Goal: Task Accomplishment & Management: Manage account settings

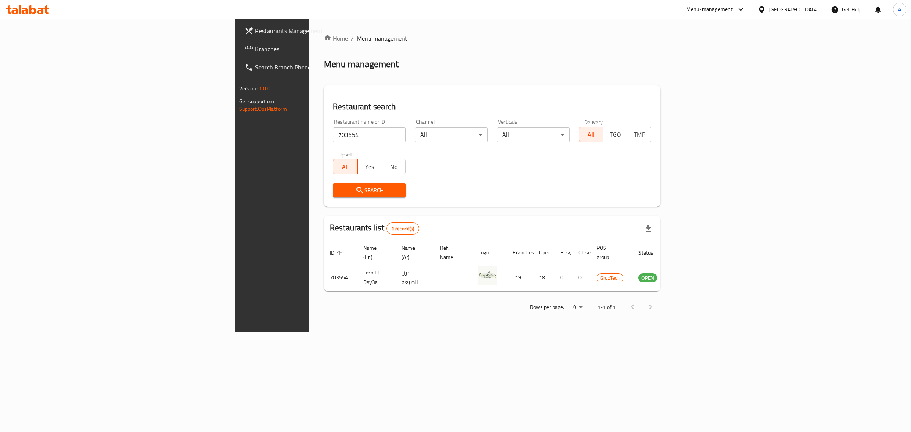
click at [765, 5] on div "[GEOGRAPHIC_DATA]" at bounding box center [788, 9] width 73 height 18
click at [788, 10] on div "United Arab Emirates" at bounding box center [794, 9] width 50 height 8
click at [726, 78] on div "[GEOGRAPHIC_DATA]" at bounding box center [762, 77] width 114 height 17
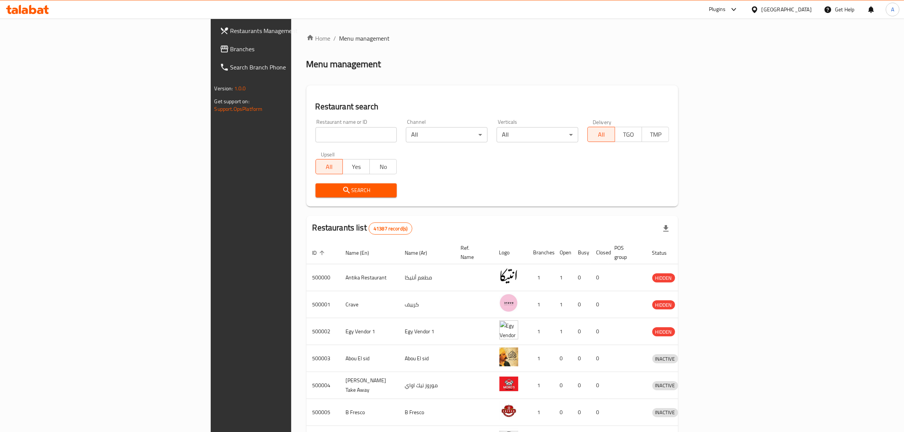
click at [315, 132] on input "search" at bounding box center [356, 134] width 82 height 15
paste input "مطاعم ابوشريف"
type input "مطاعم ابوشريف"
click button "Search" at bounding box center [356, 190] width 82 height 14
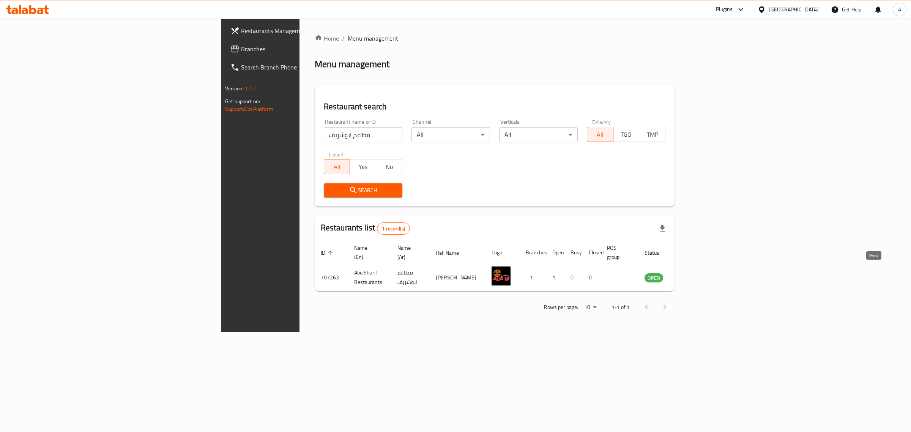
drag, startPoint x: 866, startPoint y: 271, endPoint x: 839, endPoint y: 236, distance: 44.4
click at [733, 10] on div "Plugins" at bounding box center [724, 9] width 17 height 9
click at [729, 30] on div "All Plugins" at bounding box center [725, 33] width 114 height 17
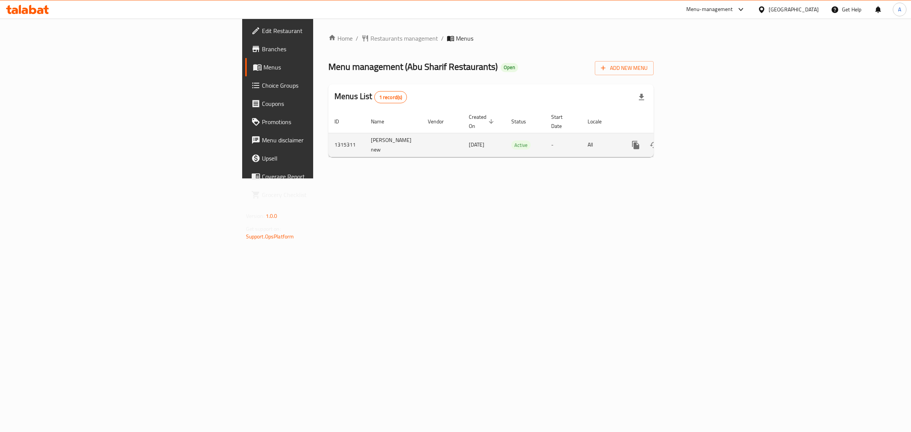
click at [695, 140] on icon "enhanced table" at bounding box center [690, 144] width 9 height 9
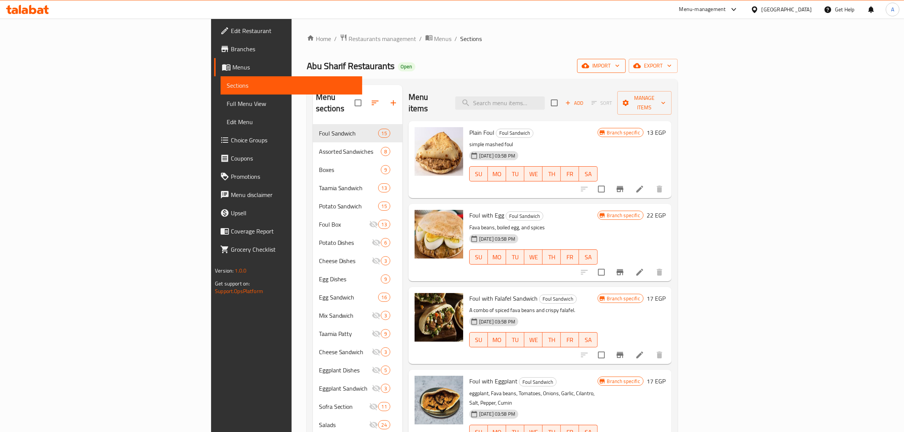
click at [619, 69] on span "import" at bounding box center [601, 65] width 36 height 9
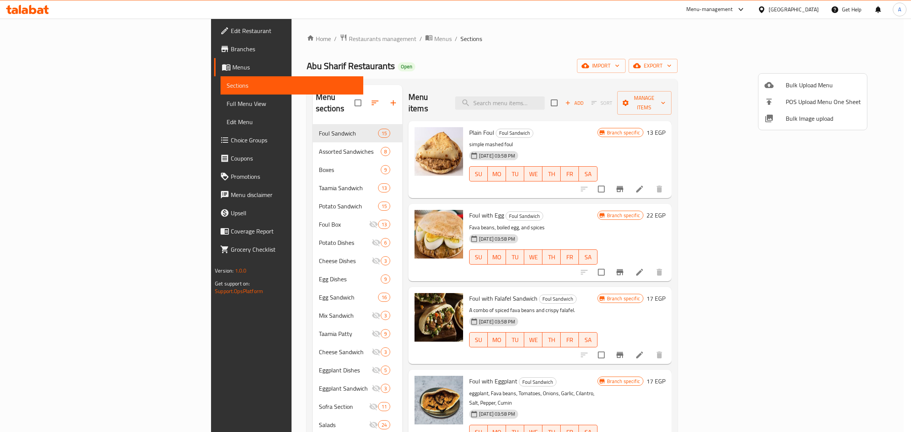
click at [796, 122] on span "Bulk Image upload" at bounding box center [823, 118] width 75 height 9
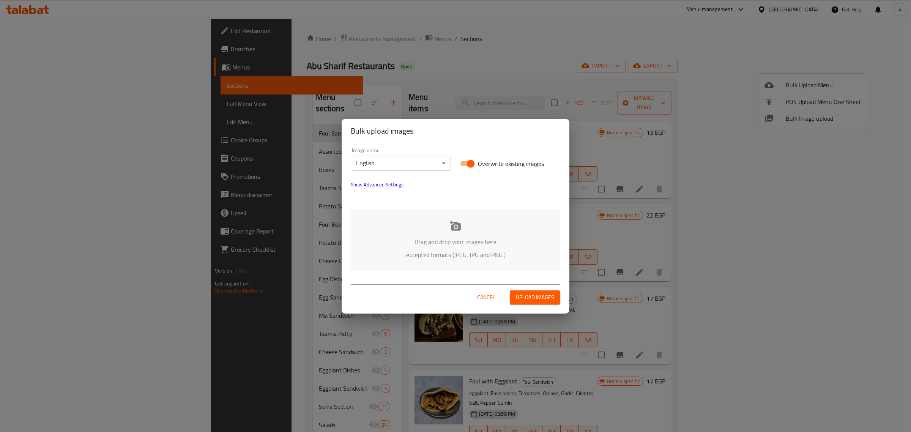
click at [418, 154] on div "Image name English ​" at bounding box center [401, 159] width 100 height 23
click at [418, 156] on body "​ Menu-management [GEOGRAPHIC_DATA] Get Help A Edit Restaurant Branches Menus S…" at bounding box center [455, 225] width 911 height 413
click at [408, 173] on li "Arabic" at bounding box center [401, 177] width 100 height 14
click at [452, 238] on p "Drag and drop your images here" at bounding box center [455, 241] width 187 height 9
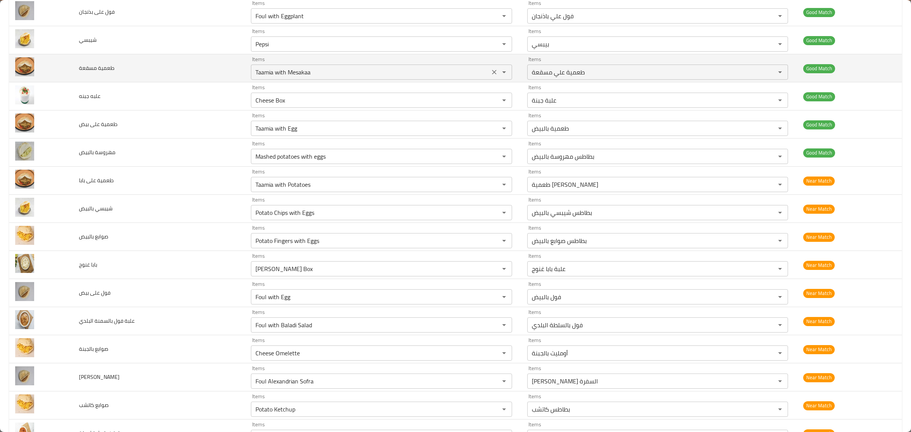
scroll to position [332, 0]
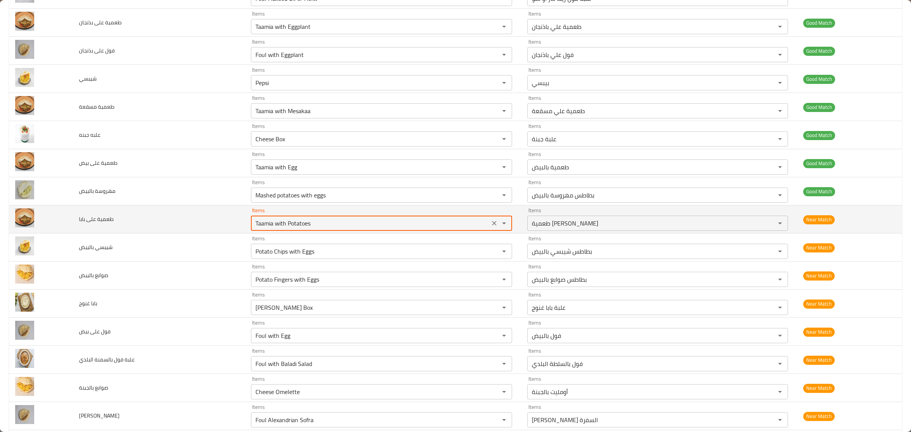
click at [388, 225] on بابا "Taamia with Potatoes" at bounding box center [370, 223] width 234 height 11
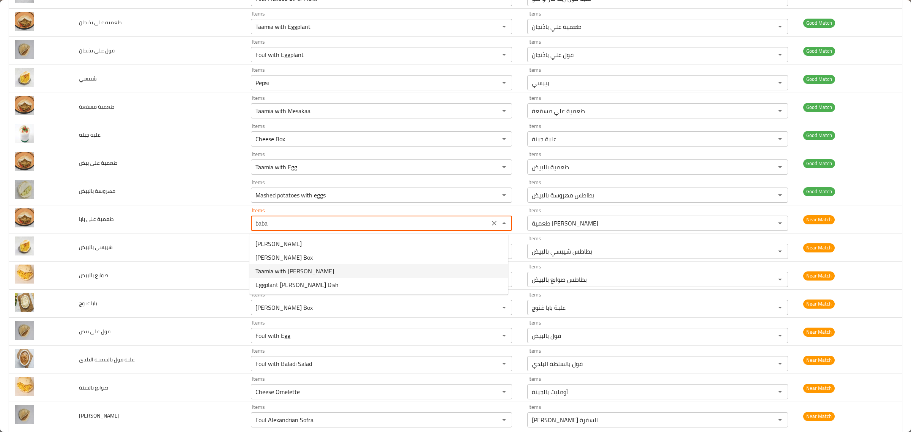
click at [359, 272] on بابا-option-2 "Taamia with [PERSON_NAME]" at bounding box center [378, 271] width 259 height 14
type بابا "Taamia with [PERSON_NAME]"
type بابا-ar "طعمية [PERSON_NAME]"
type بابا "Taamia with [PERSON_NAME]"
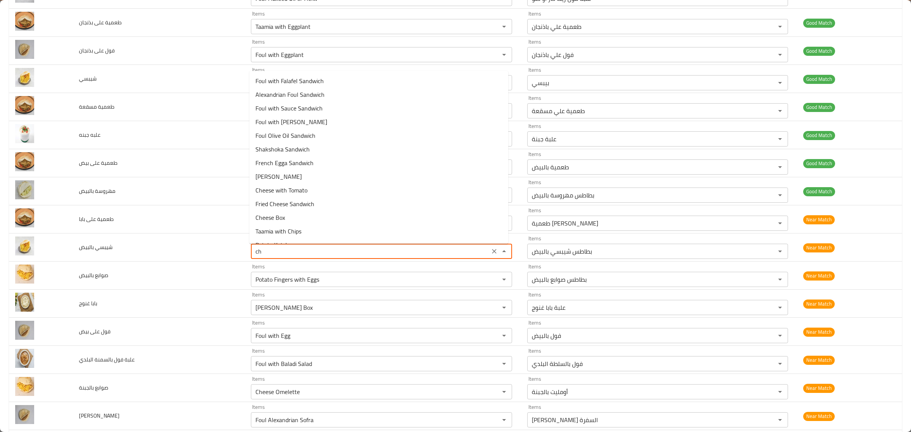
type بالبيض "c"
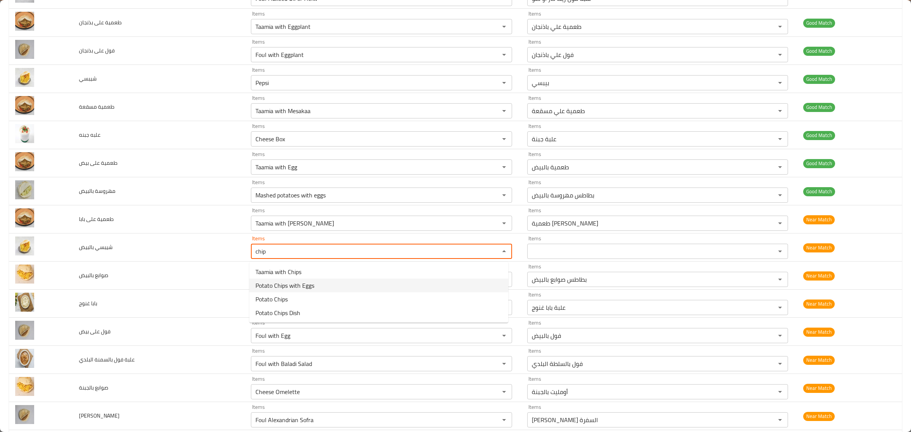
click at [327, 283] on بالبيض-option-1 "Potato Chips with Eggs" at bounding box center [378, 286] width 259 height 14
type بالبيض "Potato Chips with Eggs"
type بالبيض-ar "بطاطس شيبسي بالبيض"
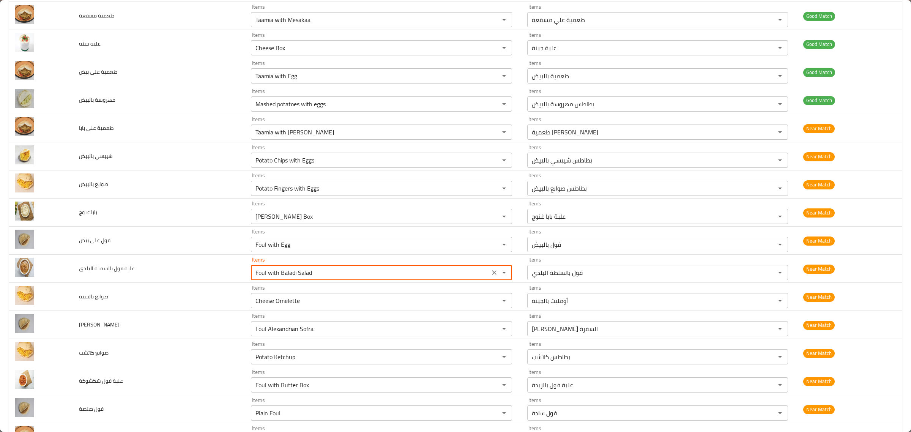
scroll to position [424, 0]
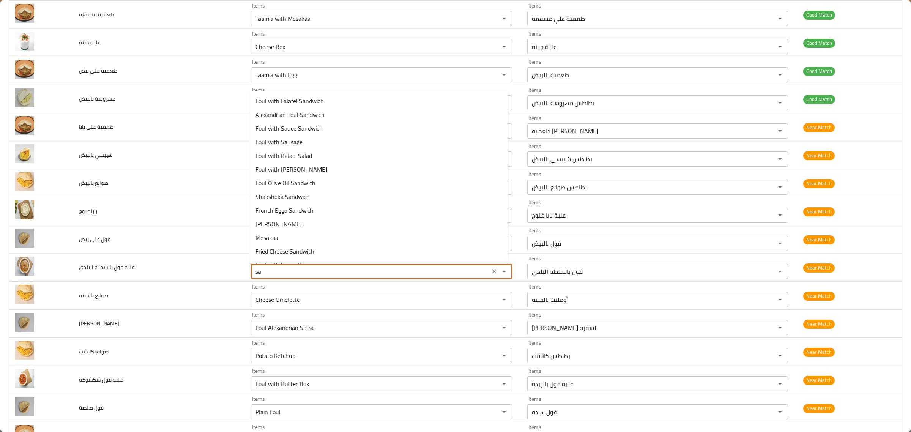
type البلدي "s"
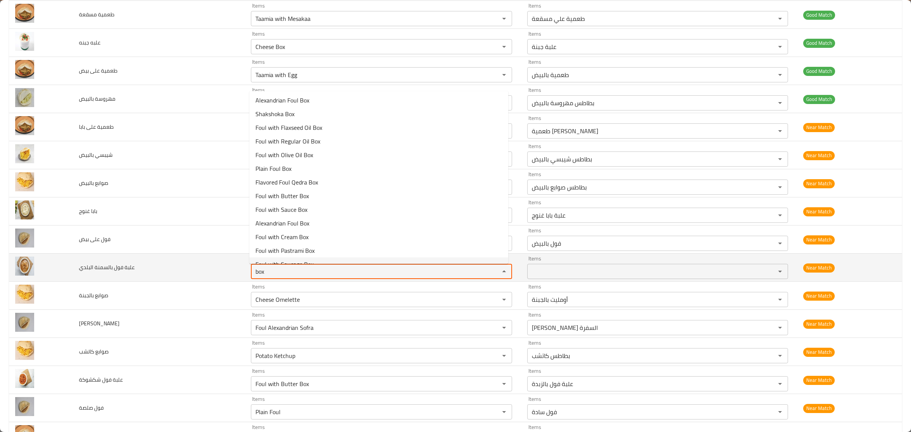
click at [293, 274] on البلدي "box" at bounding box center [370, 271] width 234 height 11
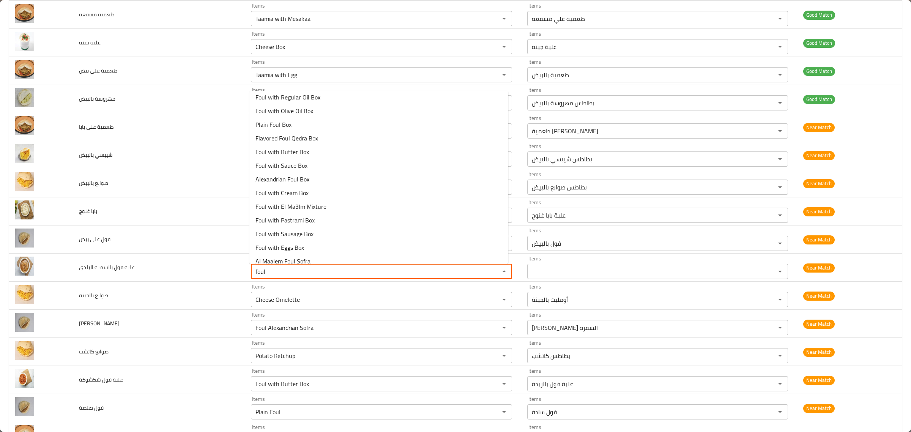
scroll to position [276, 0]
click at [329, 154] on البلدي-option-24 "Foul with Butter Box" at bounding box center [378, 153] width 259 height 14
type البلدي "Foul with Butter Box"
type البلدي-ar "علبة فول بالزبدة"
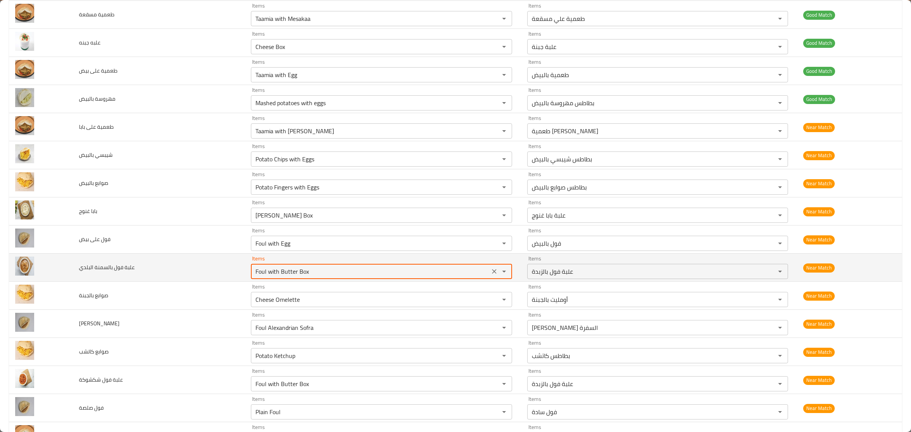
click at [325, 277] on البلدي "Foul with Butter Box" at bounding box center [370, 271] width 234 height 11
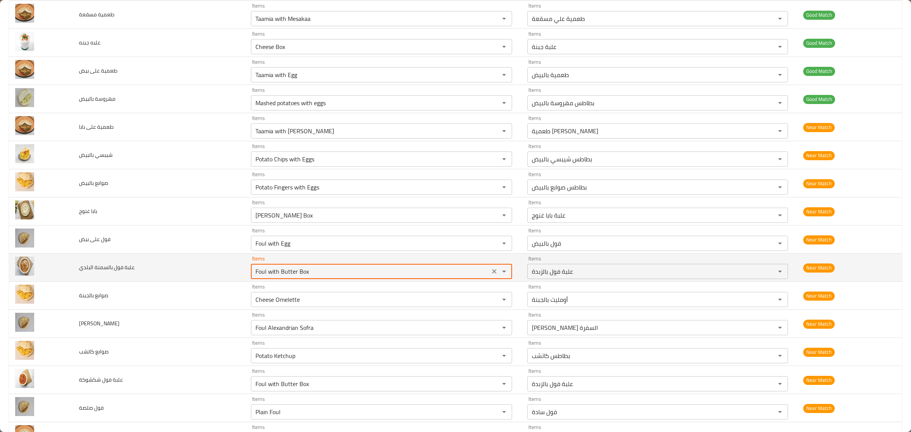
click at [325, 277] on البلدي "Foul with Butter Box" at bounding box center [370, 271] width 234 height 11
type البلدي "l"
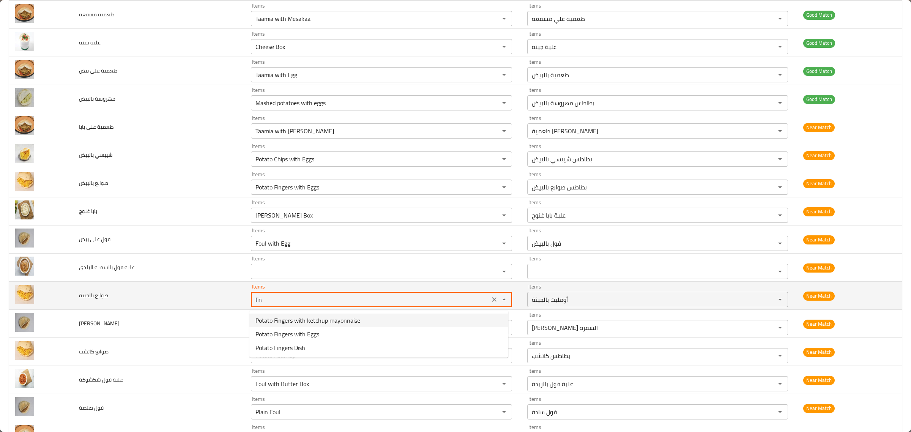
click at [325, 304] on بالجبنة "fin" at bounding box center [370, 299] width 234 height 11
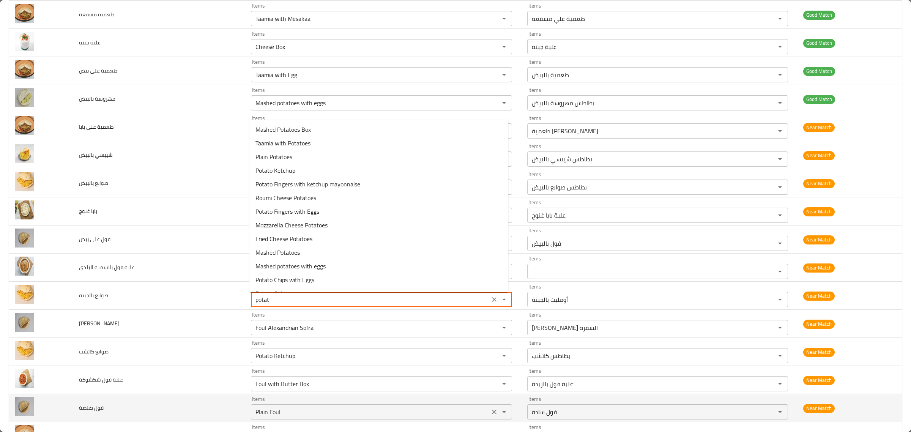
type بالجبنة "potato"
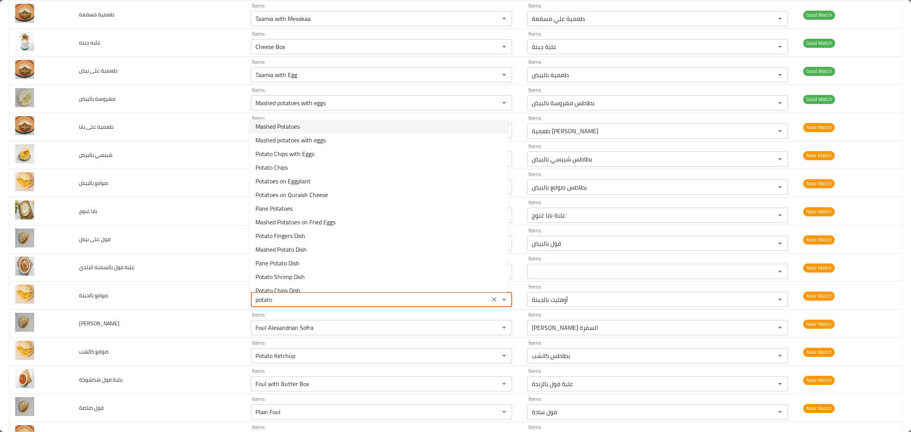
scroll to position [133, 0]
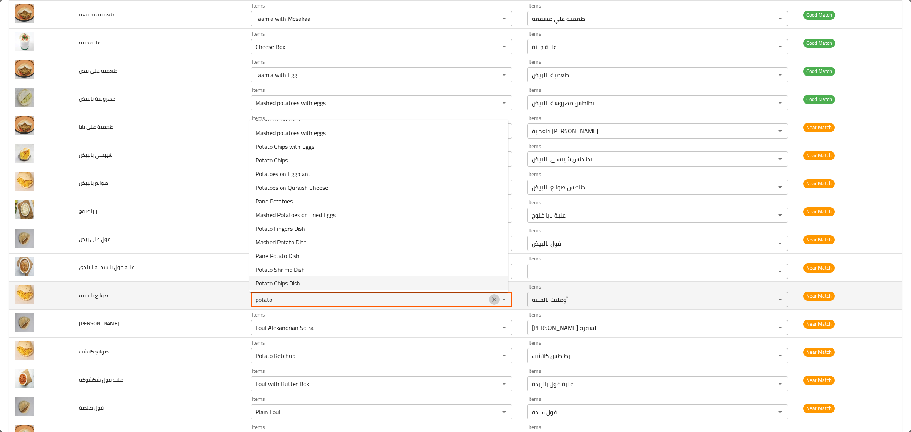
click at [490, 300] on icon "Clear" at bounding box center [494, 300] width 8 height 8
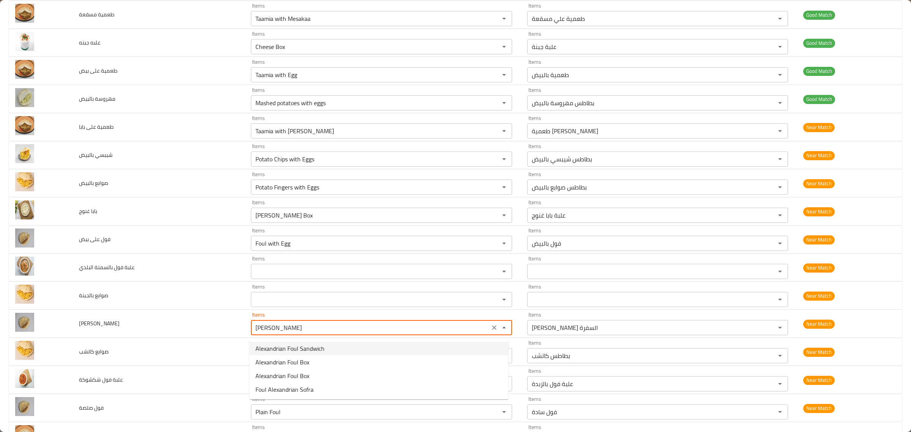
click at [365, 351] on اسكندراني-option-0 "Alexandrian Foul Sandwich" at bounding box center [378, 349] width 259 height 14
type اسكندراني "Alexandrian Foul Sandwich"
type اسكندراني-ar "سندوتش فول إسكندراني"
type اسكندراني "Alexandrian Foul Sandwich"
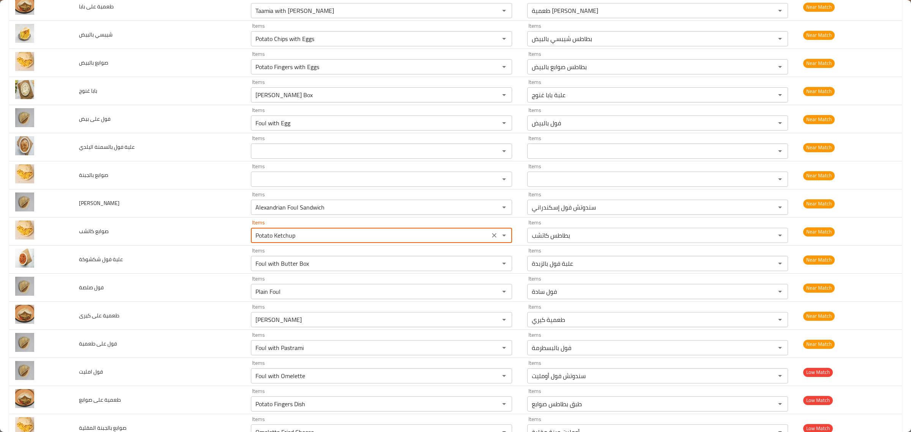
scroll to position [545, 0]
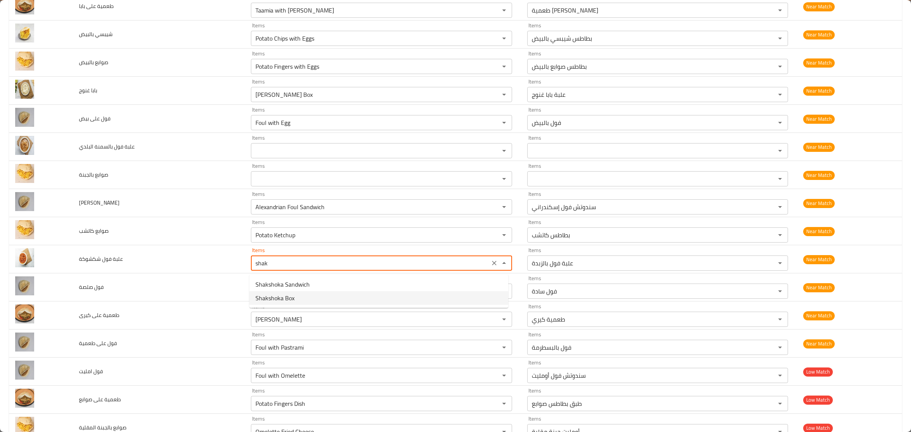
click at [321, 297] on شكشوكة-option-1 "Shakshoka Box" at bounding box center [378, 298] width 259 height 14
type شكشوكة "Shakshoka Box"
type شكشوكة-ar "علبة شكشوكة"
type شكشوكة "Shakshoka Box"
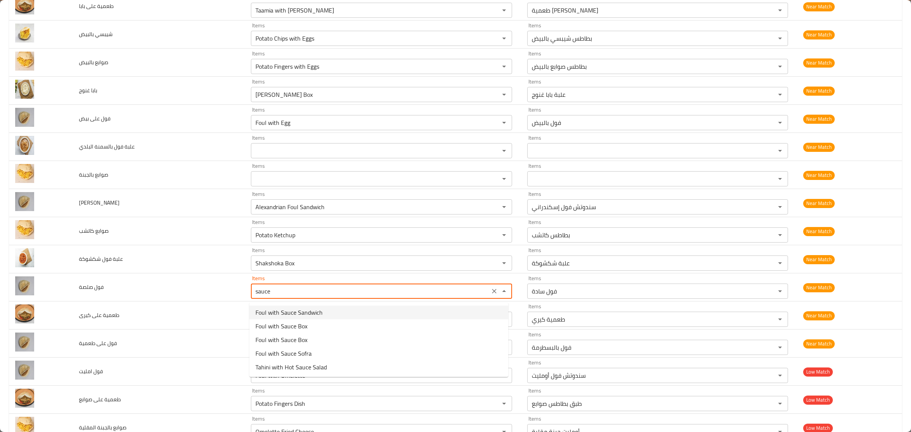
click at [338, 311] on صلصة-option-0 "Foul with Sauce Sandwich" at bounding box center [378, 313] width 259 height 14
type صلصة "Foul with Sauce Sandwich"
type صلصة-ar "سندوتش فول بالصلصة"
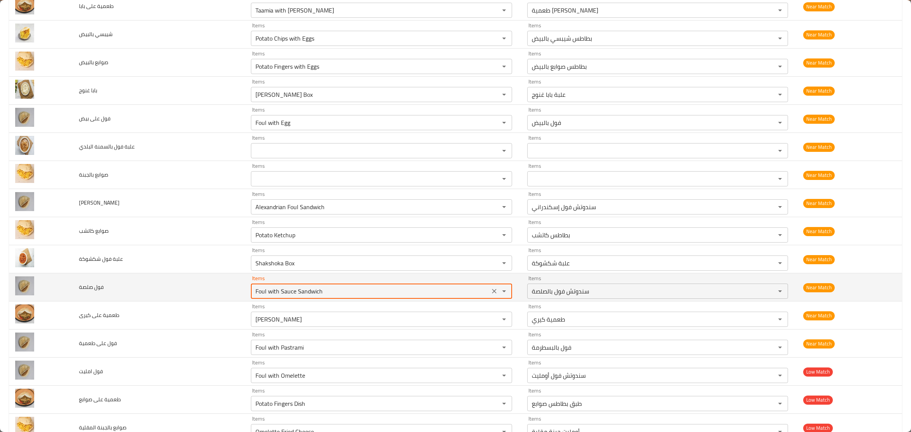
type صلصة "Foul with Sauce Sandwich"
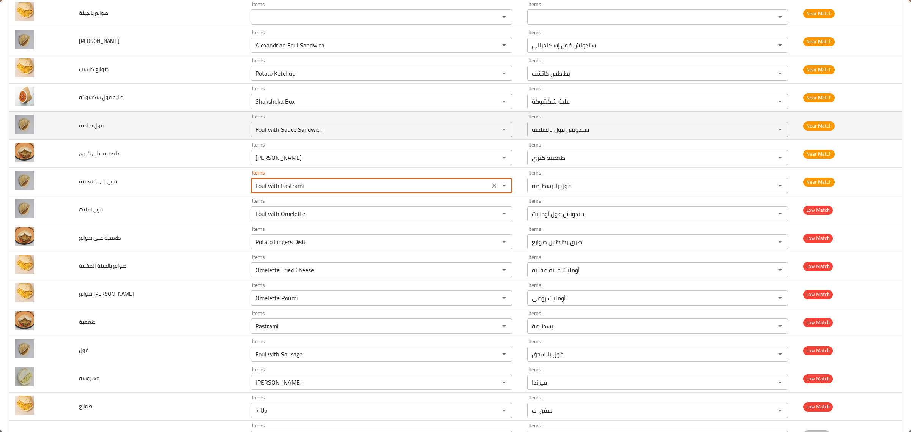
scroll to position [707, 0]
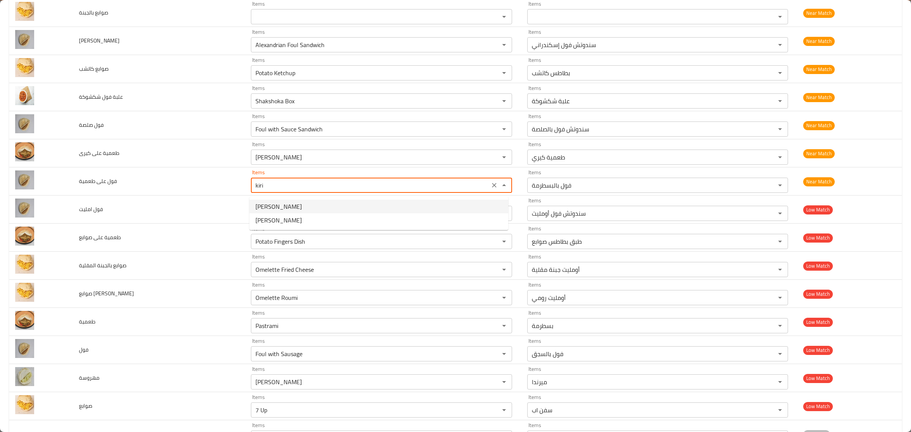
click at [311, 202] on طعمية-option-0 "[PERSON_NAME]" at bounding box center [378, 207] width 259 height 14
type طعمية "[PERSON_NAME]"
type طعمية-ar "طعمية كيري"
type طعمية "[PERSON_NAME]"
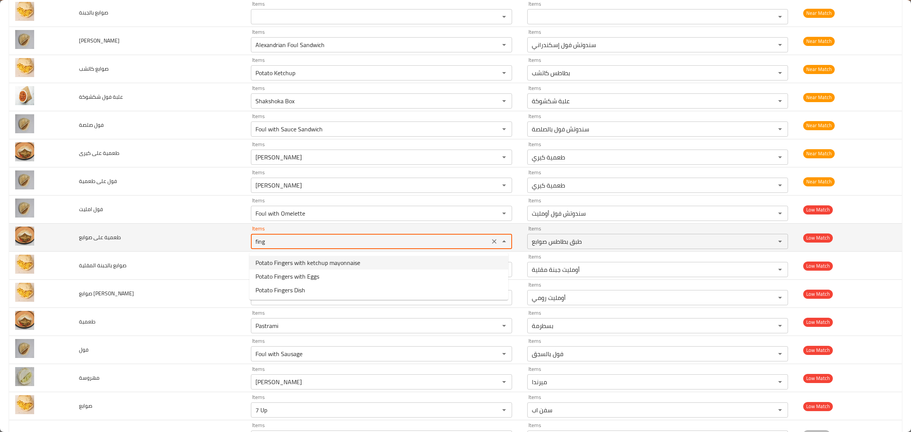
click at [372, 237] on div "fing Items" at bounding box center [381, 241] width 261 height 15
type صوابع "taam"
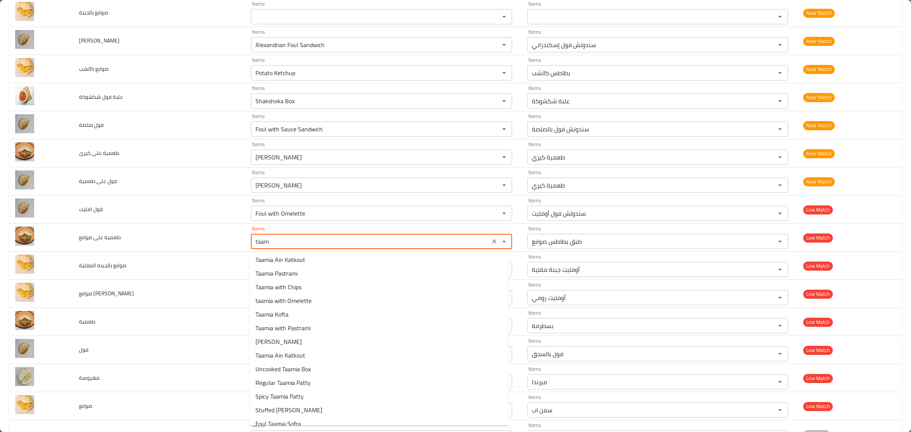
scroll to position [133, 0]
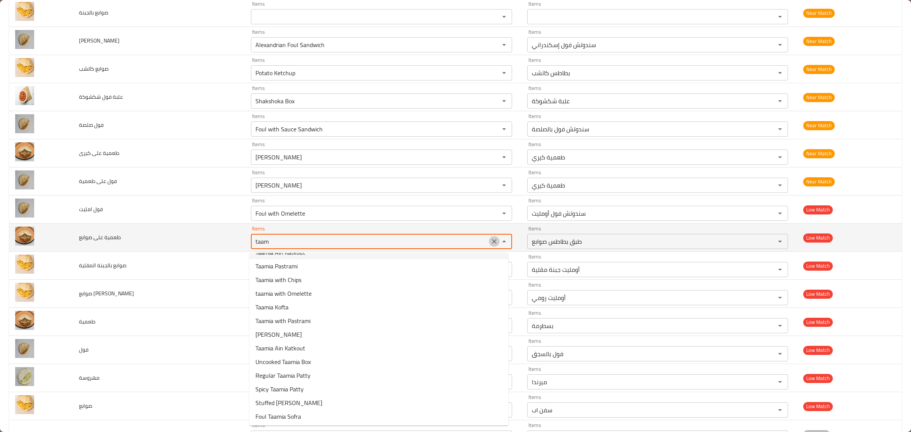
click at [490, 245] on icon "Clear" at bounding box center [494, 242] width 8 height 8
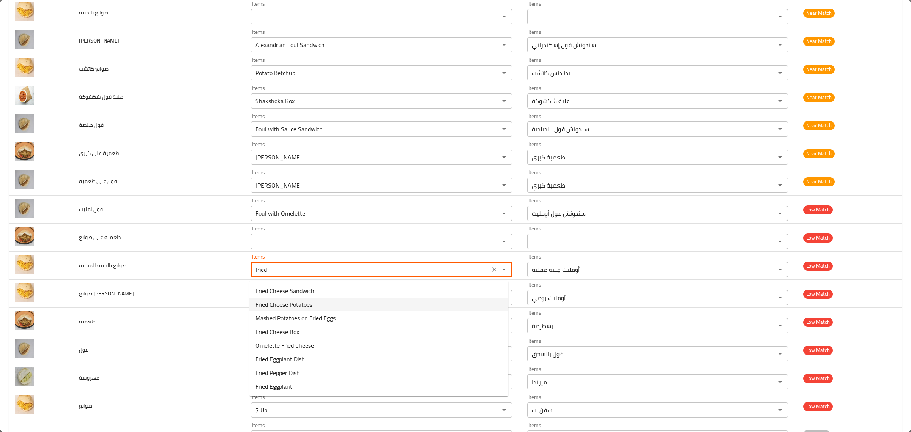
click at [365, 302] on المقلية-option-1 "Fried Cheese Potatoes" at bounding box center [378, 305] width 259 height 14
type المقلية "Fried Cheese Potatoes"
type المقلية-ar "بطاطس جبنة مقلية"
type المقلية "Fried Cheese Potatoes"
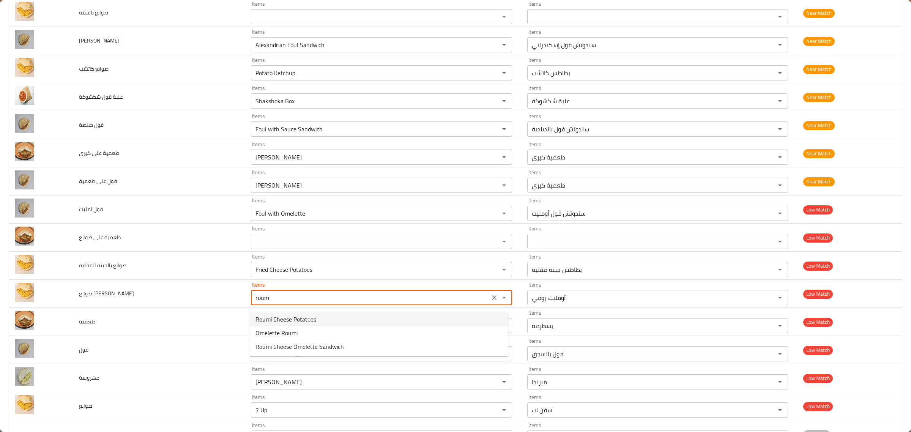
click at [351, 318] on رومي-option-0 "Roumi Cheese Potatoes" at bounding box center [378, 319] width 259 height 14
type رومي "Roumi Cheese Potatoes"
type رومي-ar "بطاطس جبنة رومي"
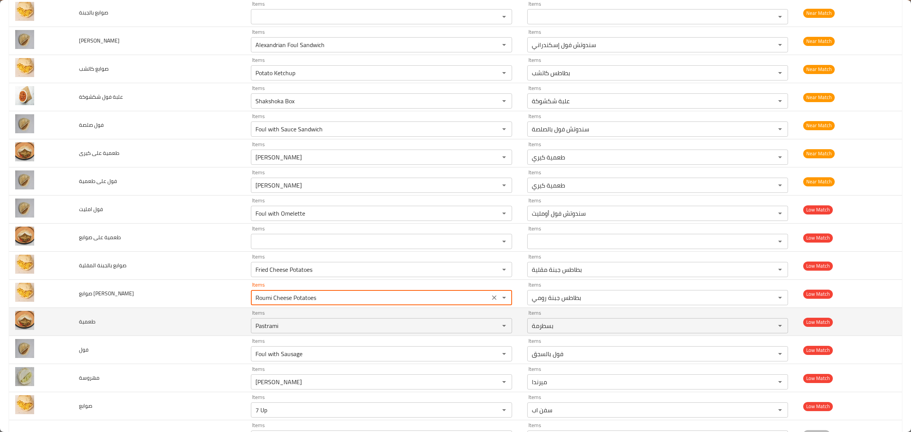
type رومي "Roumi Cheese Potatoes"
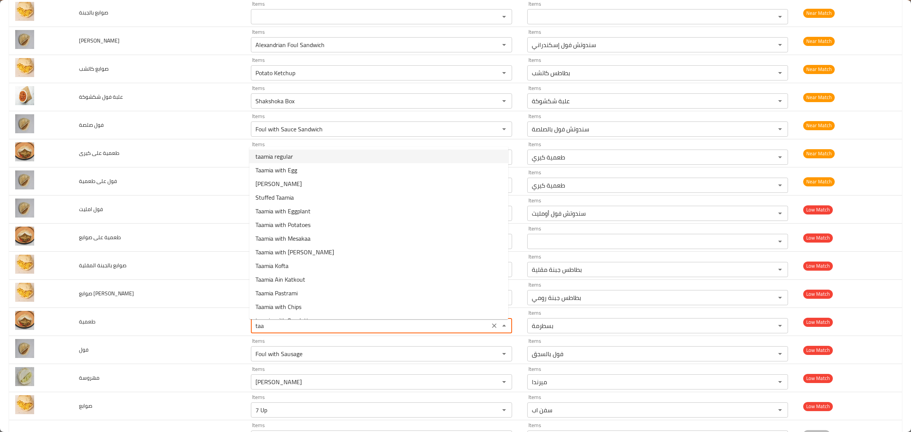
click at [335, 161] on li "taamia regular" at bounding box center [378, 157] width 259 height 14
type input "taamia regular"
type input "طعمية عادي"
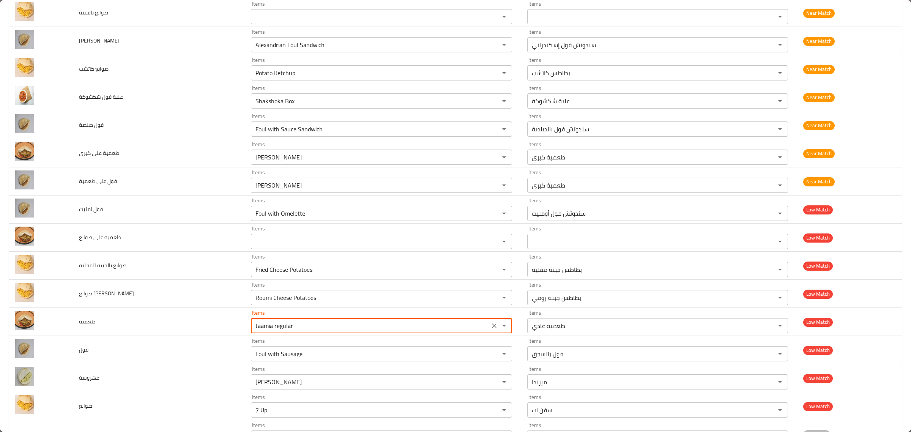
type input "taamia regular"
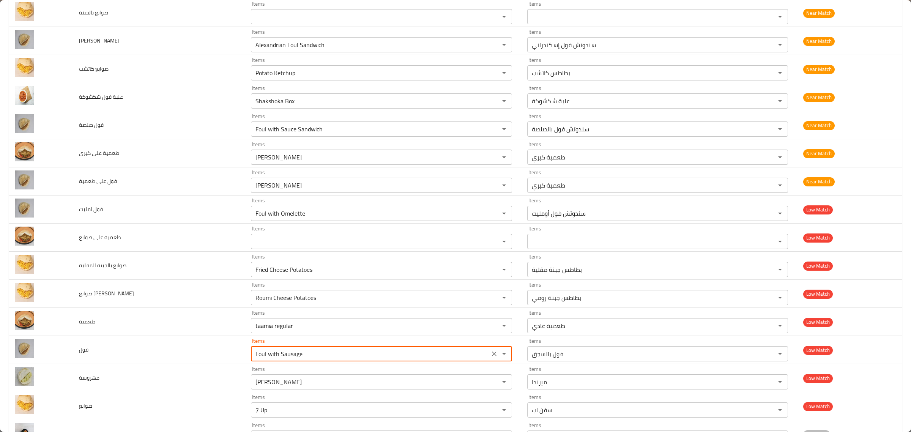
scroll to position [939, 0]
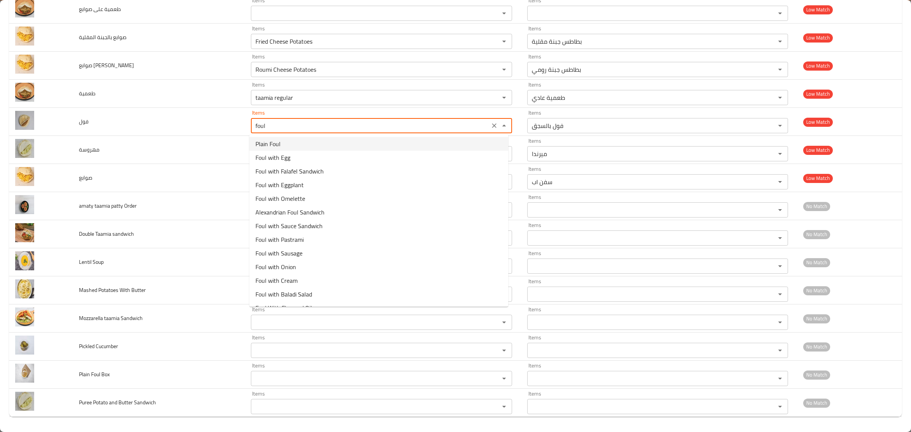
click at [342, 145] on li "Plain Foul" at bounding box center [378, 144] width 259 height 14
type input "Plain Foul"
type input "فول سادة"
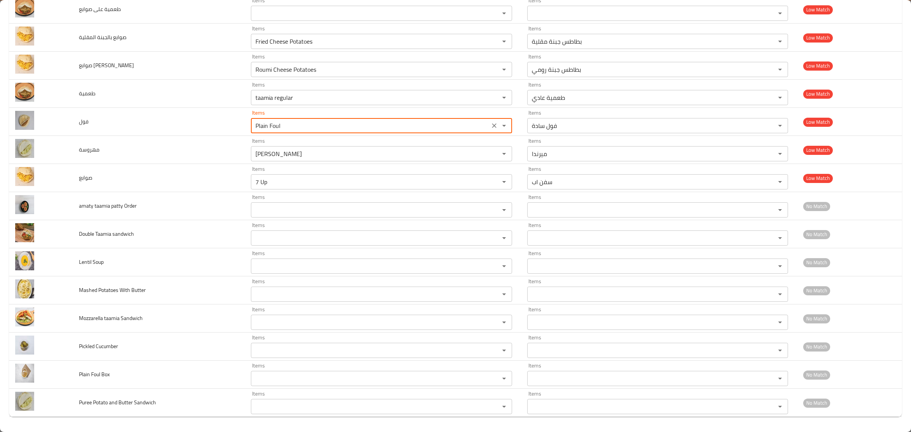
type input "Plain Foul"
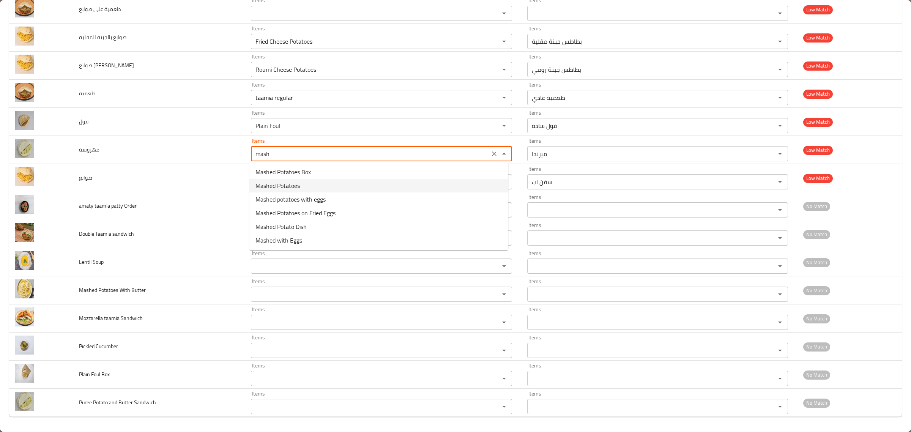
click at [323, 185] on li "Mashed Potatoes" at bounding box center [378, 186] width 259 height 14
type input "Mashed Potatoes"
type input "بطاطس مهروسة"
type input "Mashed Potatoes"
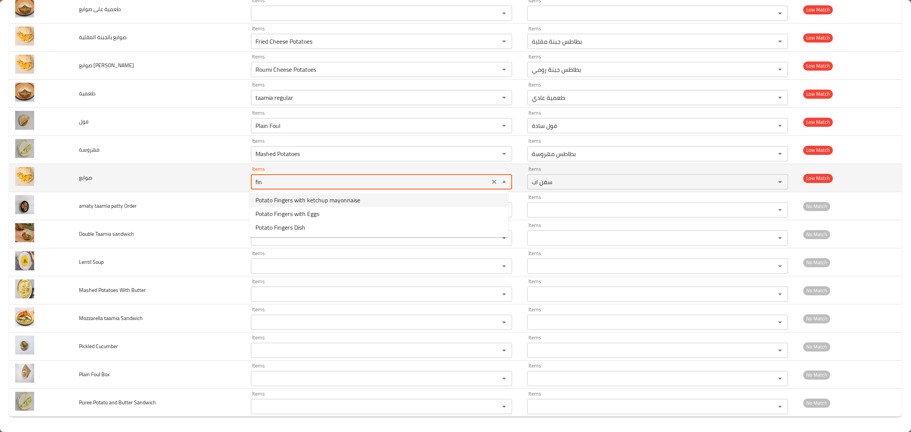
click at [345, 182] on input "fin" at bounding box center [370, 182] width 234 height 11
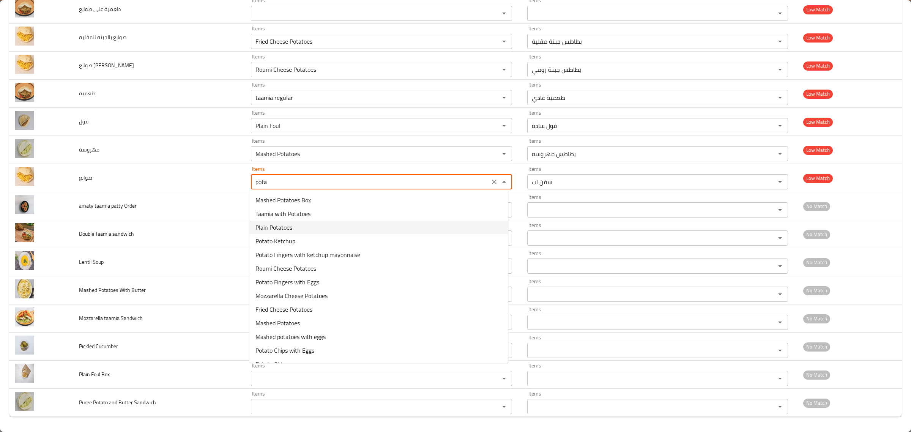
click at [328, 222] on li "Plain Potatoes" at bounding box center [378, 228] width 259 height 14
type input "Plain Potatoes"
type input "بطاطس سادة"
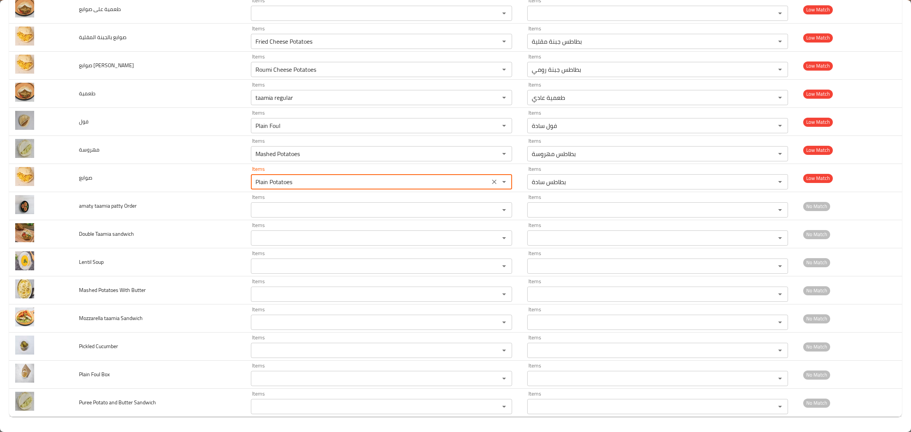
type input "Plain Potatoes"
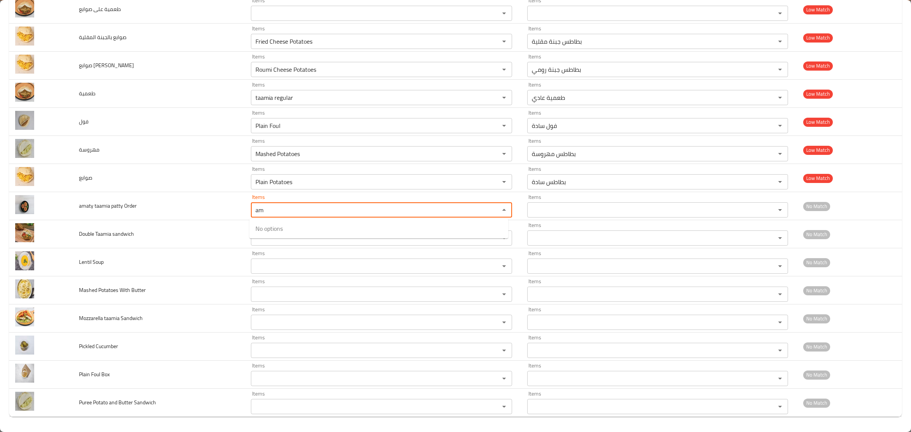
type Order "a"
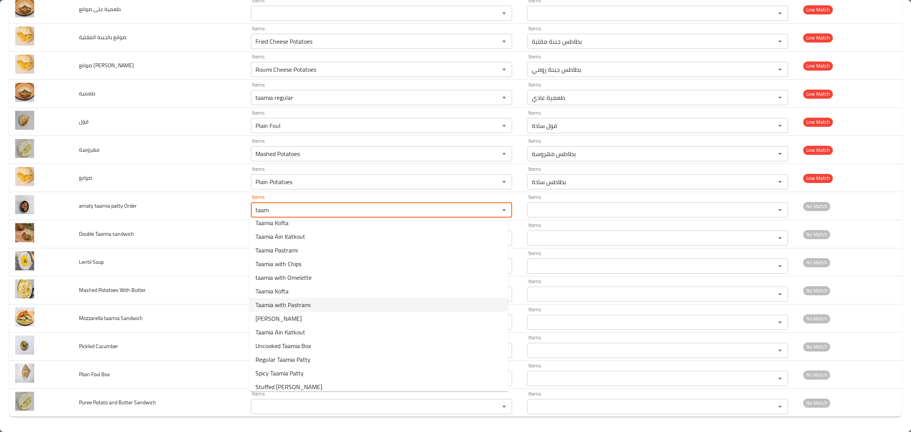
scroll to position [133, 0]
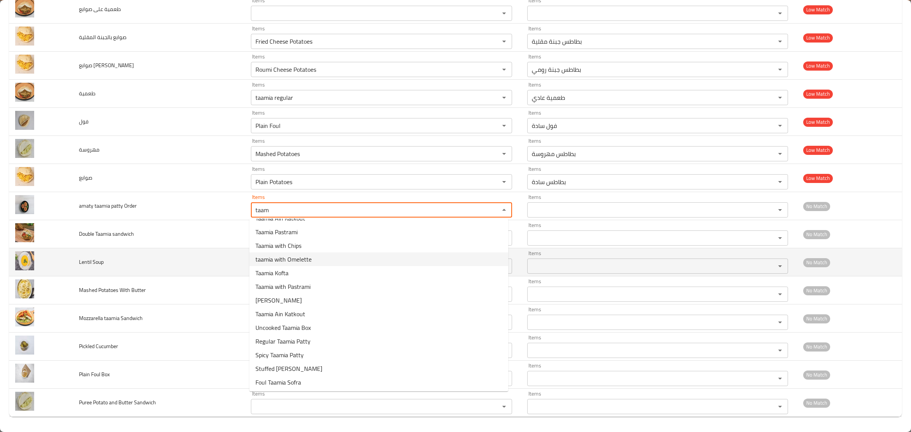
type Order "taam"
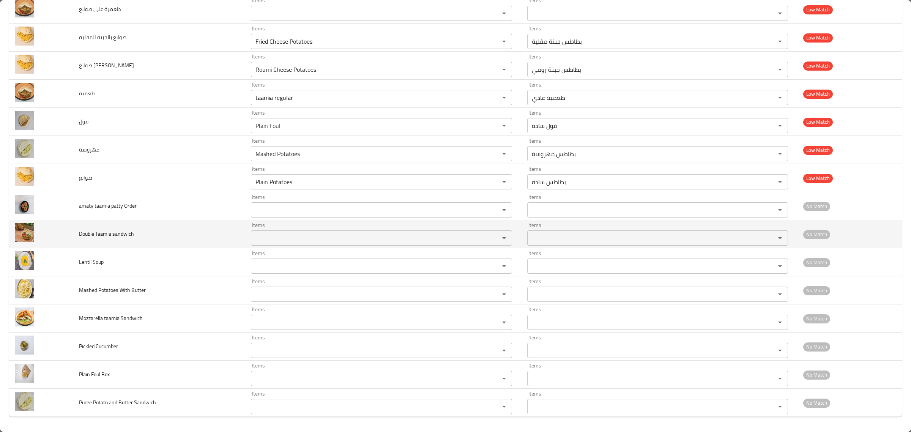
click at [247, 238] on td "Items Items" at bounding box center [383, 234] width 276 height 28
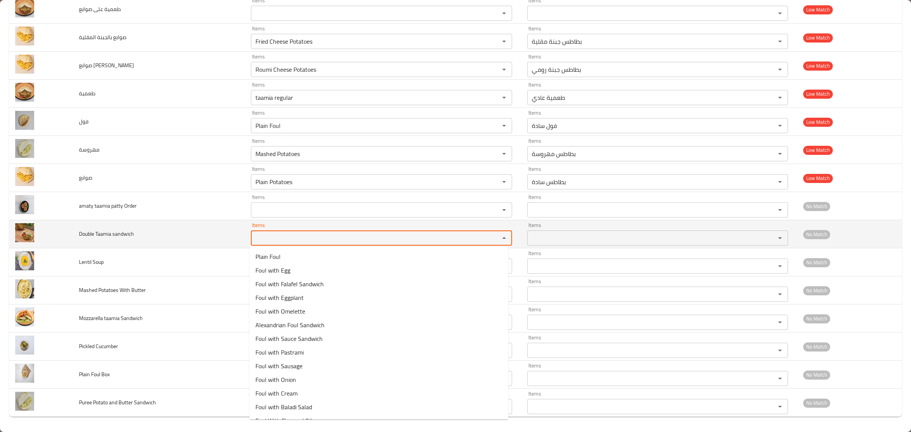
click at [264, 234] on sandwich "Items" at bounding box center [370, 238] width 234 height 11
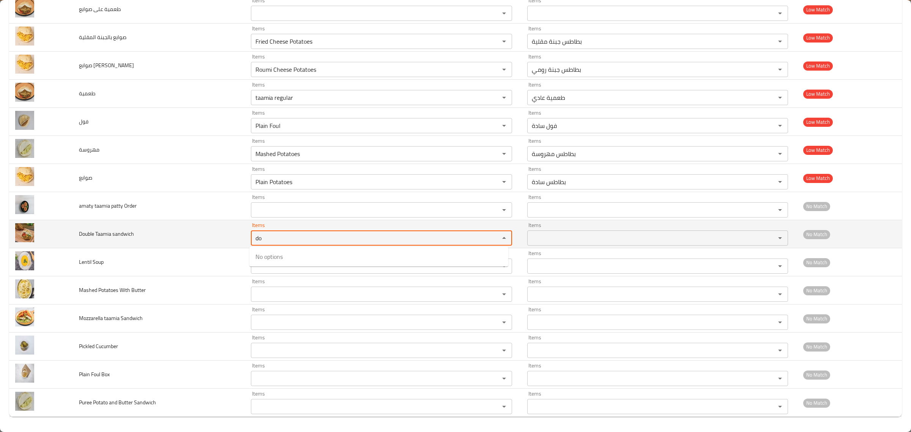
type sandwich "d"
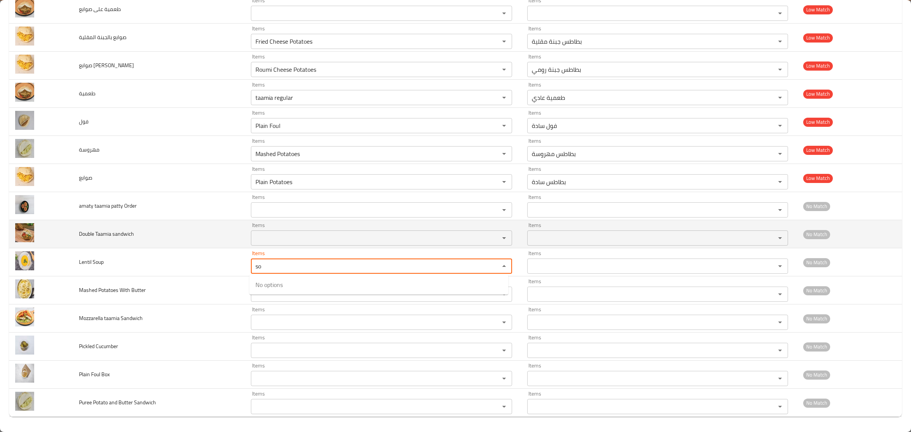
type Soup "s"
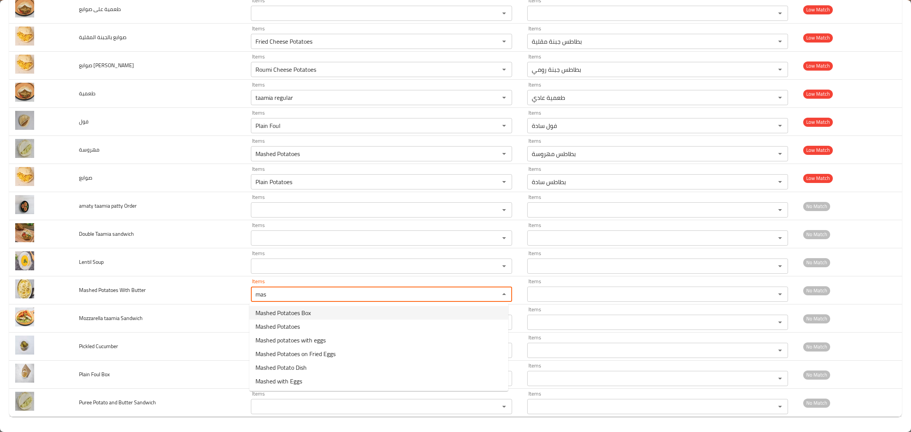
type Butter "mas"
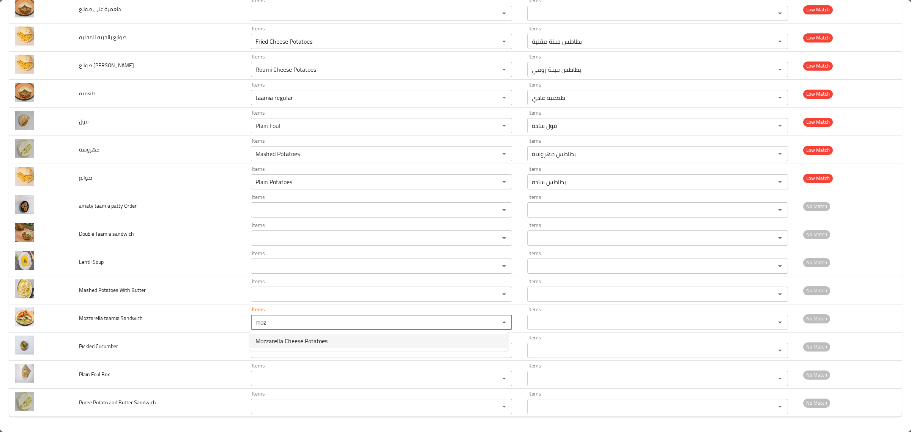
type Sandwich "moz"
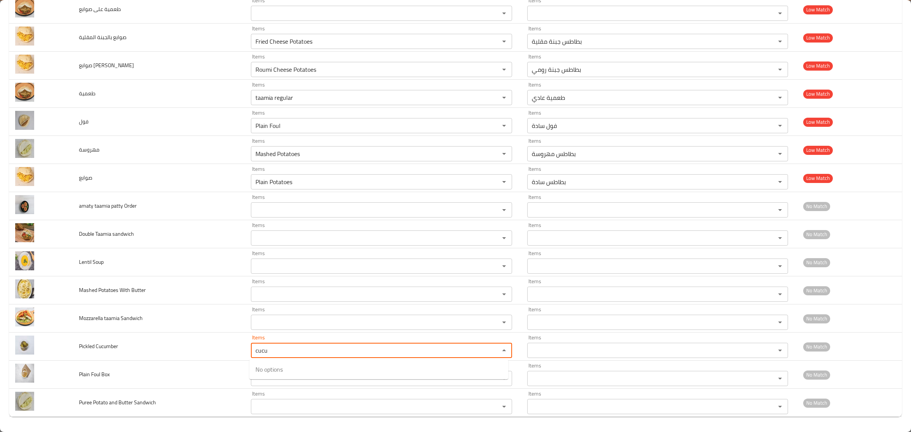
type Cucumber "cucu"
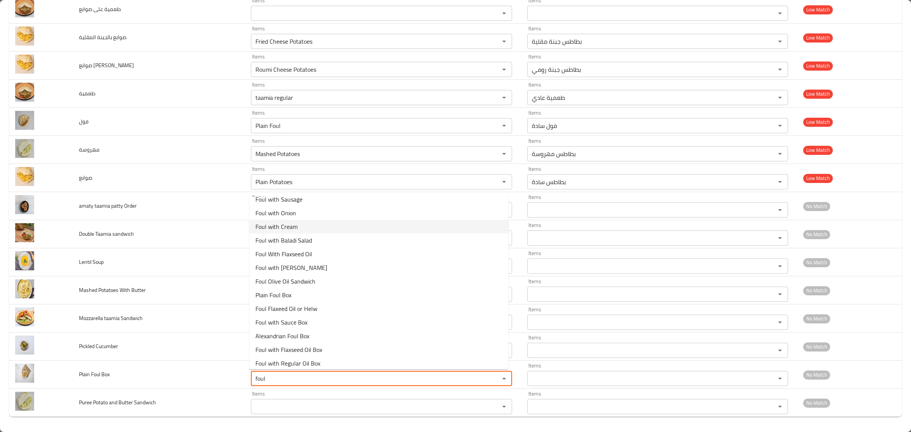
scroll to position [117, 0]
click at [310, 295] on Box-option-15 "Plain Foul Box" at bounding box center [378, 295] width 259 height 14
type Box "Plain Foul Box"
type Box-ar "علبة فول سادة"
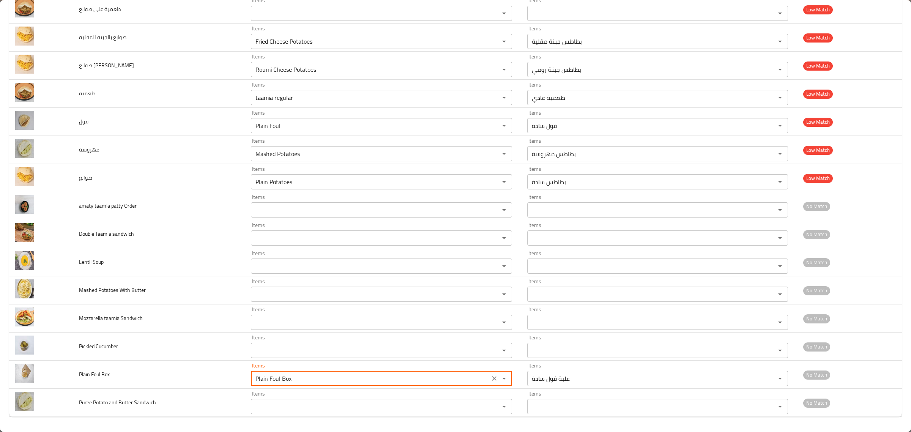
type Box "Plain Foul Box"
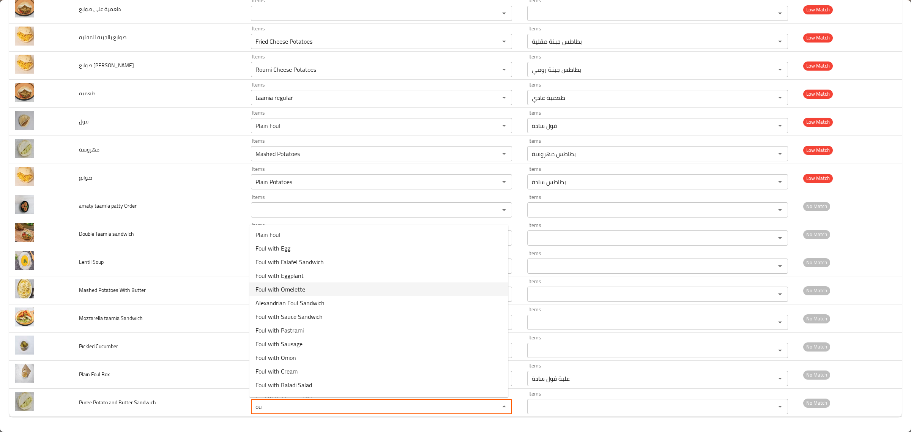
type Sandwich "o"
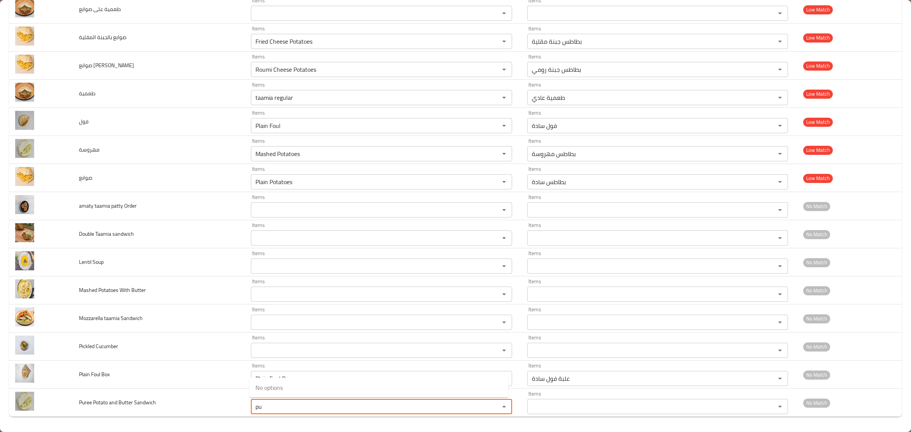
type Sandwich "p"
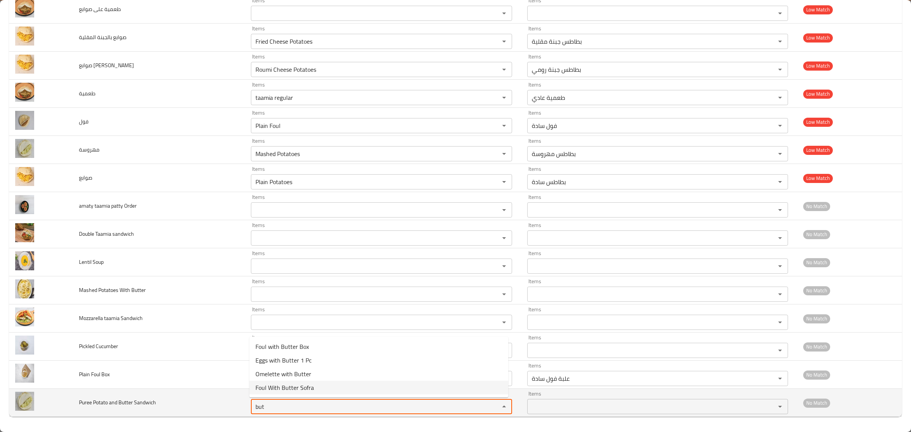
click at [333, 402] on Sandwich "but" at bounding box center [370, 406] width 234 height 11
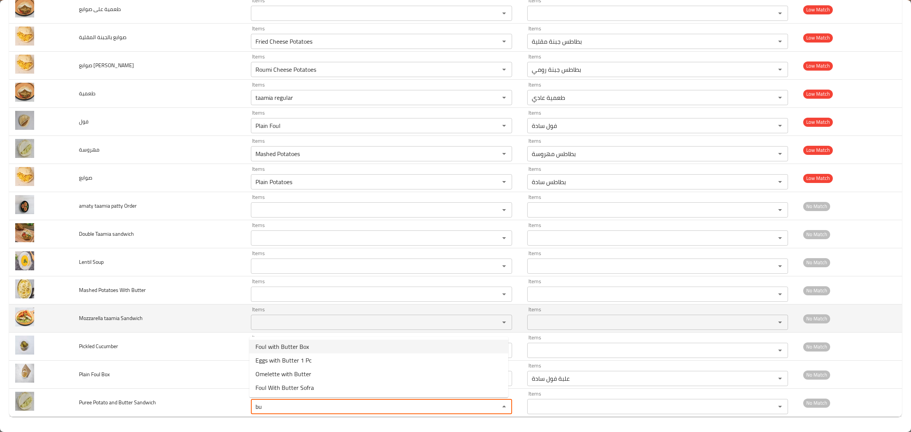
type Sandwich "bu"
click at [94, 316] on span "Mozzarella taamia Sandwich" at bounding box center [111, 318] width 64 height 10
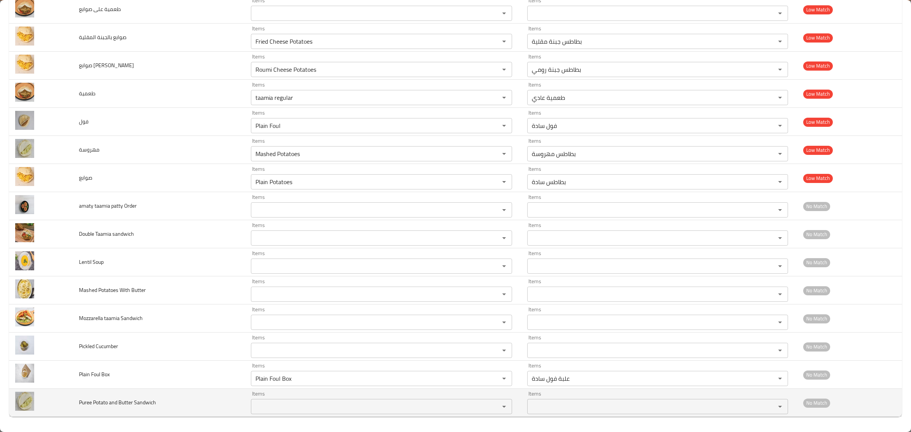
click at [126, 397] on span "Puree Potato and Butter Sandwich" at bounding box center [117, 402] width 77 height 10
copy span "Puree Potato and Butter Sandwich"
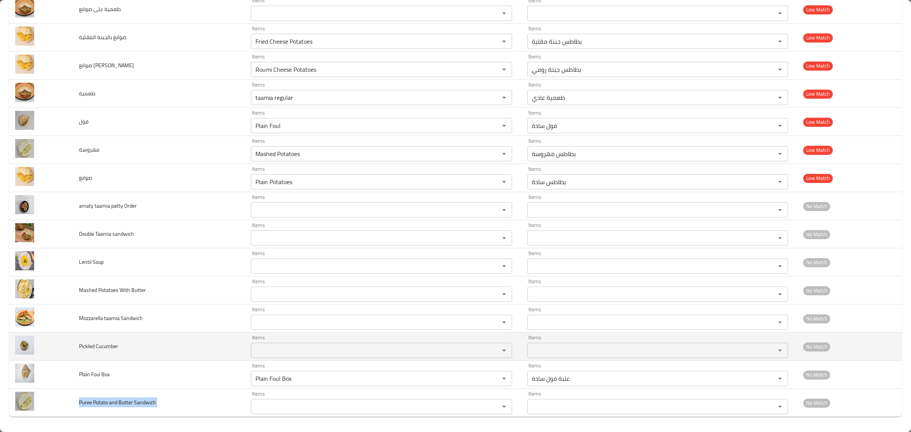
click at [86, 336] on td "Pickled Cucumber" at bounding box center [159, 347] width 172 height 28
click at [86, 337] on td "Pickled Cucumber" at bounding box center [159, 347] width 172 height 28
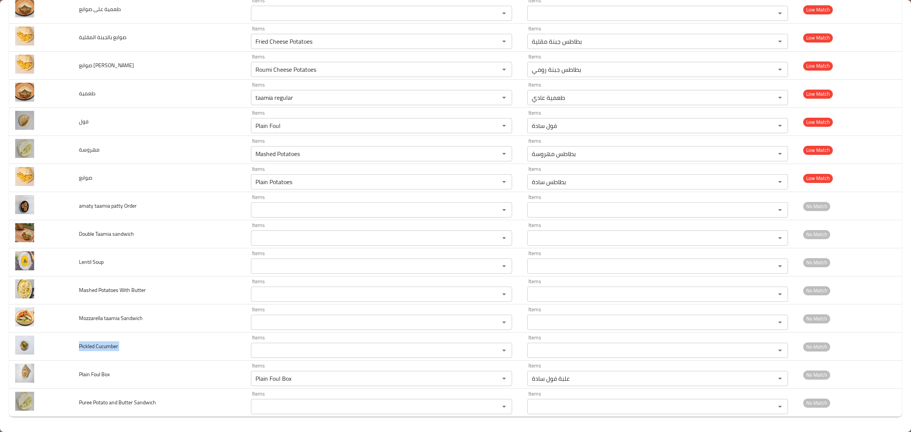
copy span "Pickled Cucumber"
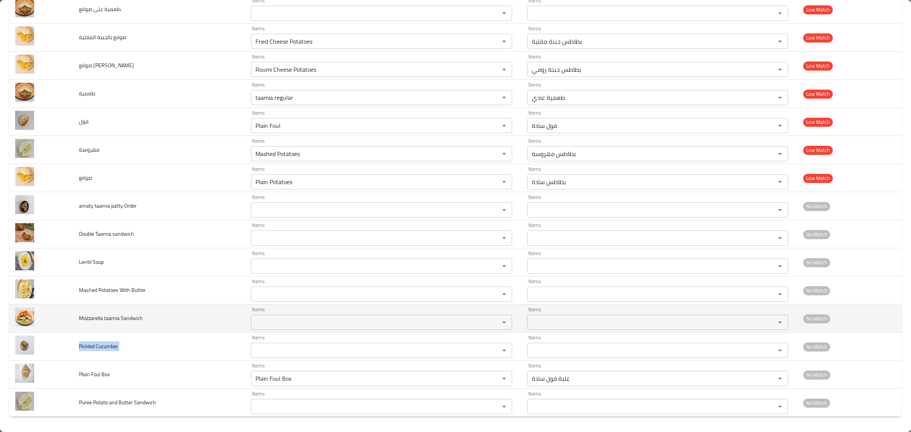
click at [107, 315] on span "Mozzarella taamia Sandwich" at bounding box center [111, 318] width 64 height 10
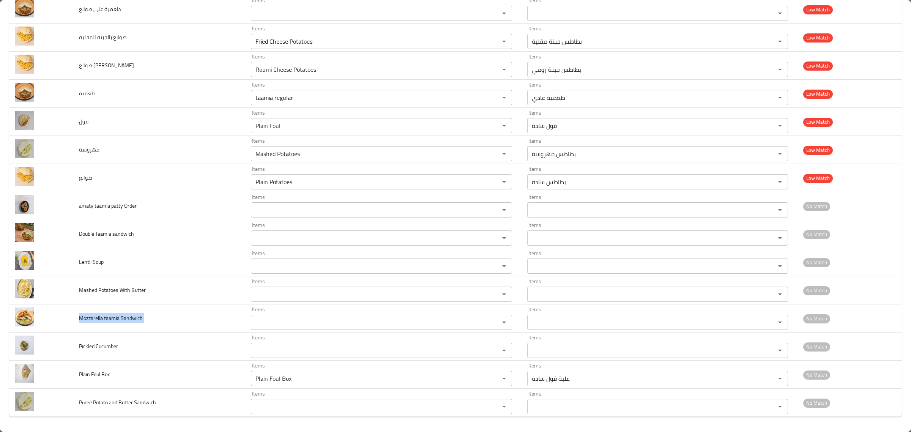
copy span "Mozzarella taamia Sandwich"
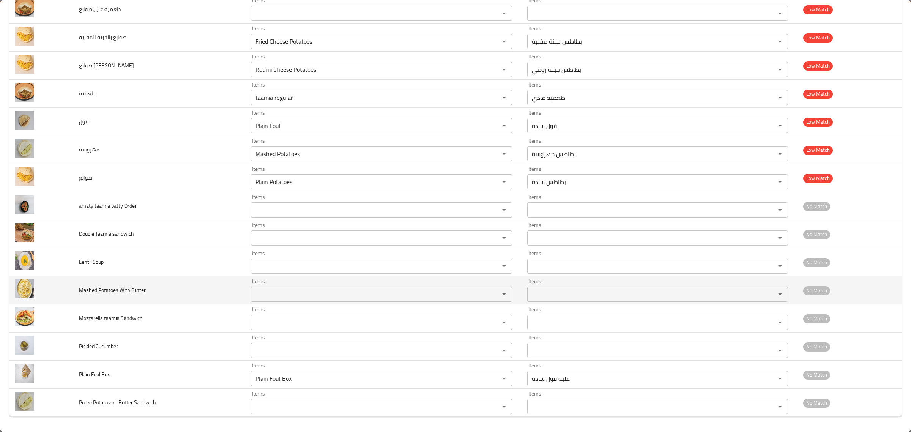
click at [89, 289] on span "Mashed Potatoes With Butter" at bounding box center [112, 290] width 67 height 10
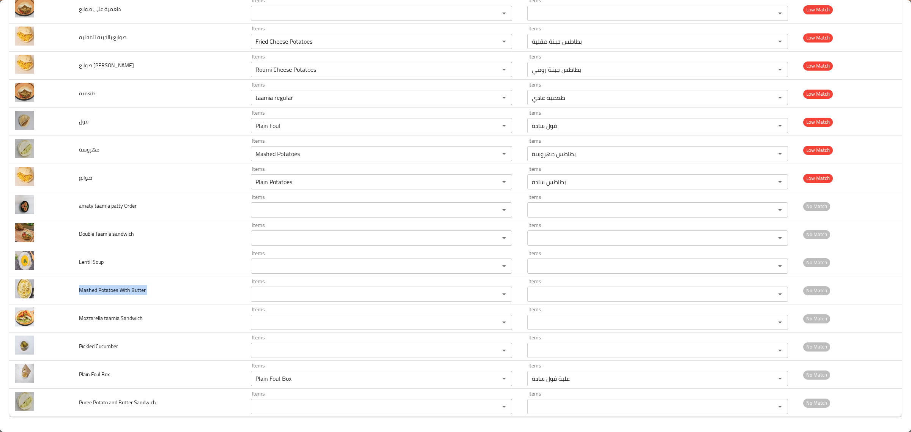
copy span "Mashed Potatoes With Butter"
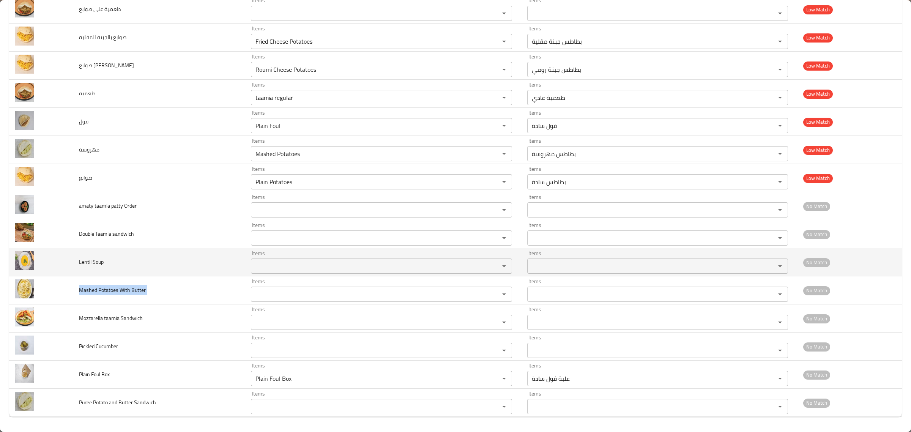
click at [87, 268] on td "Lentil Soup" at bounding box center [159, 262] width 172 height 28
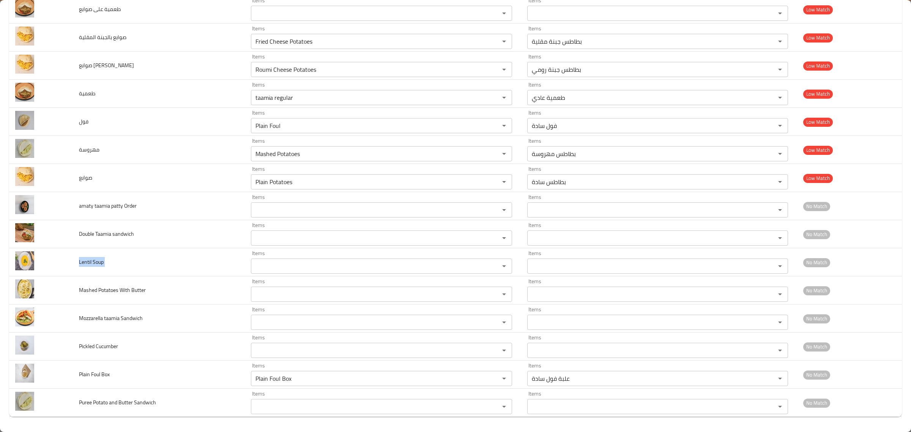
copy span "Lentil Soup"
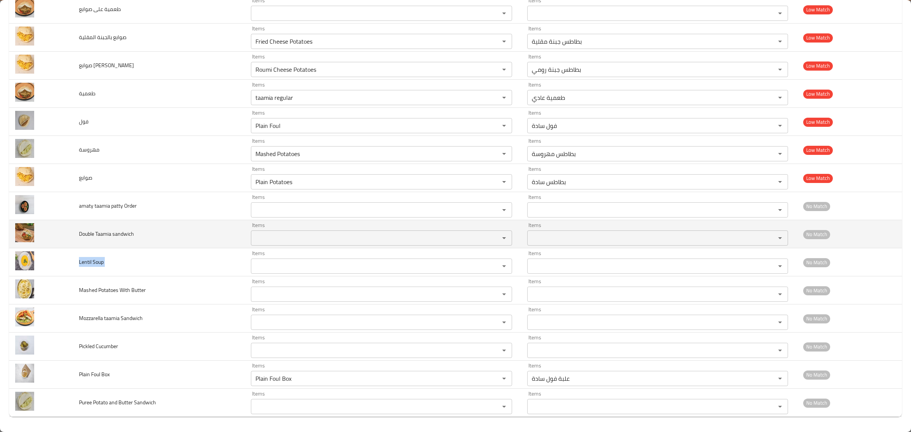
click at [124, 234] on span "Double Taamia sandwich" at bounding box center [106, 234] width 55 height 10
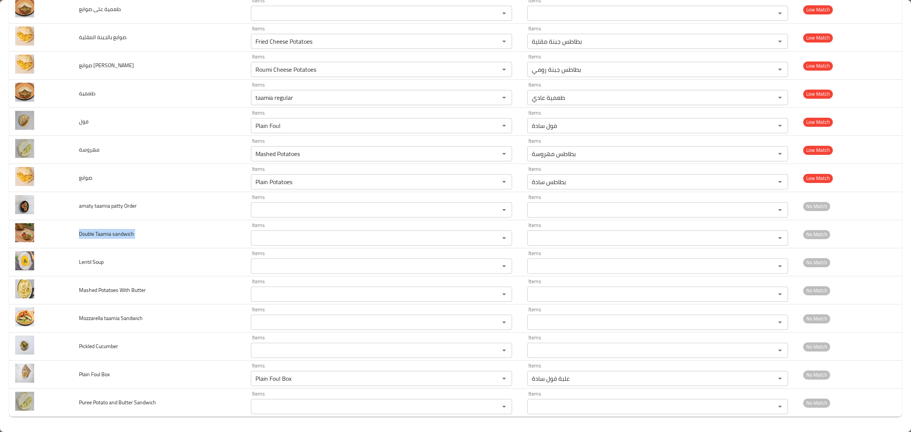
copy span "Double Taamia sandwich"
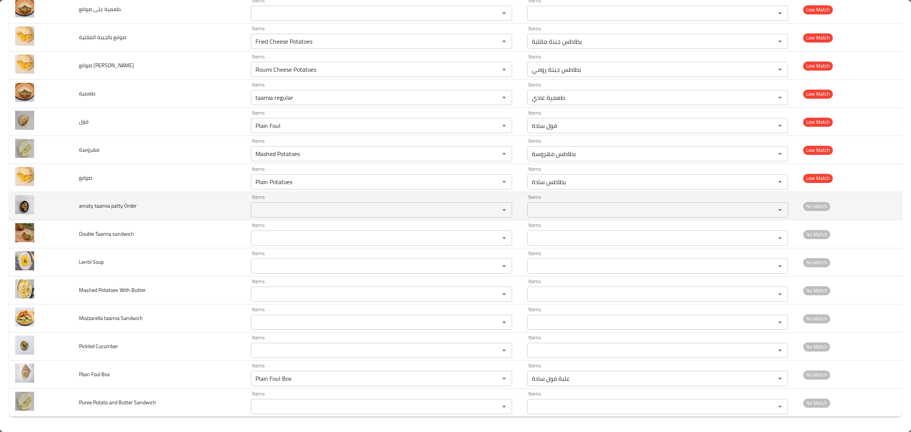
click at [88, 206] on span "amaty taamia patty Order" at bounding box center [108, 206] width 58 height 10
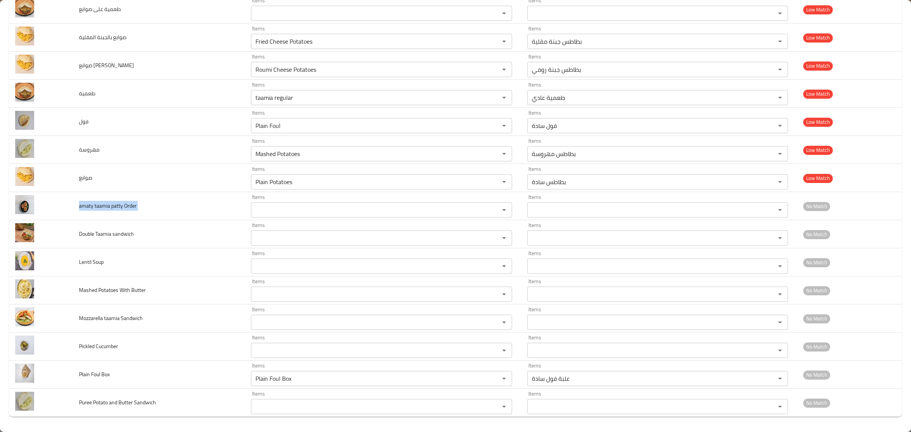
copy span "amaty taamia patty Order"
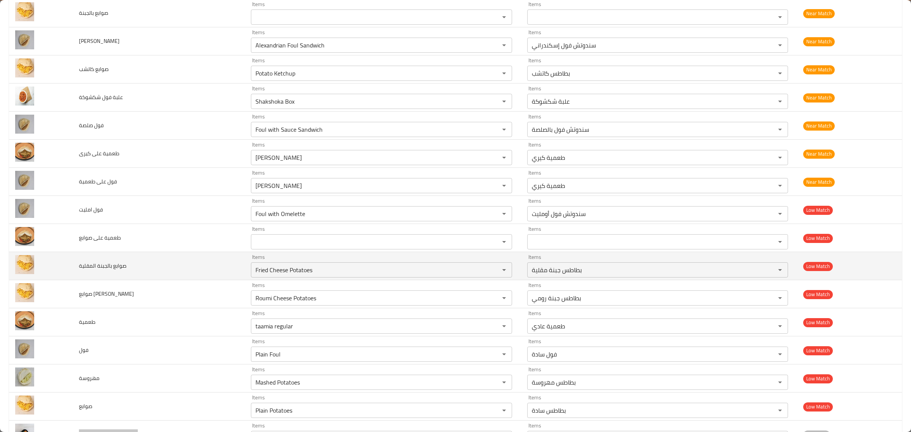
scroll to position [701, 0]
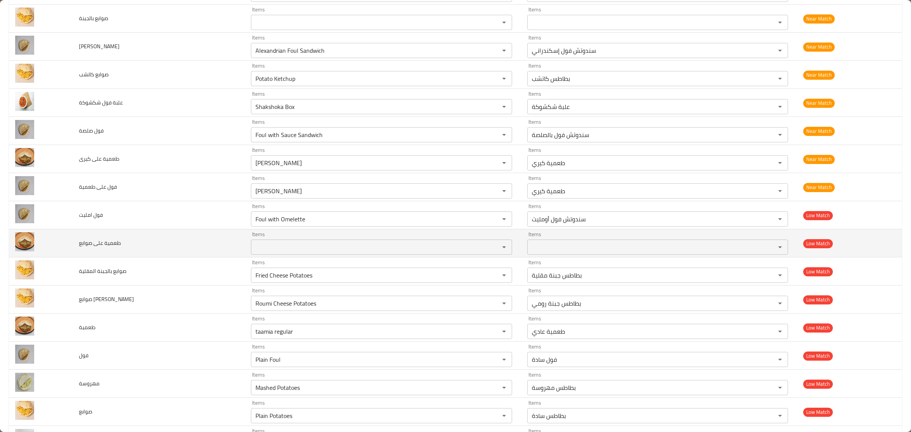
click at [112, 248] on span "طعمية على صوابع" at bounding box center [100, 243] width 42 height 10
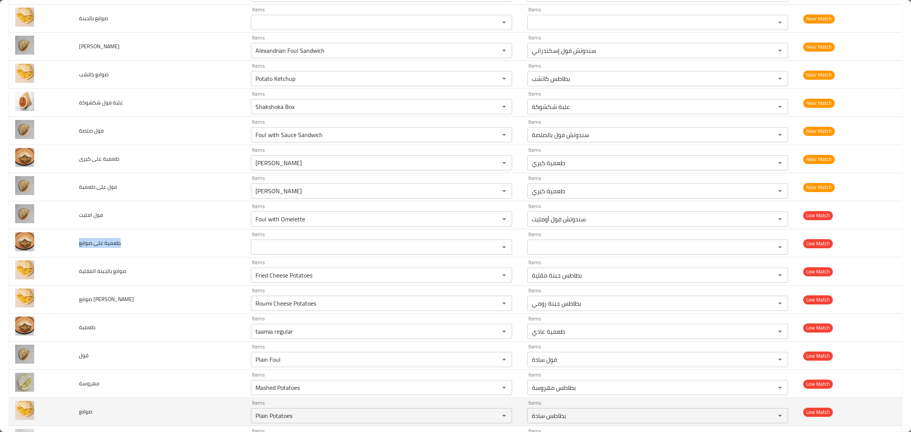
copy span "طعمية على صوابع"
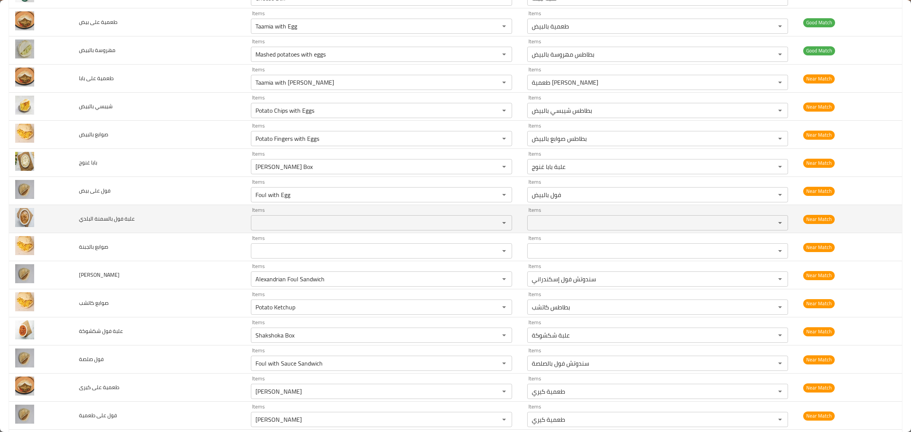
scroll to position [464, 0]
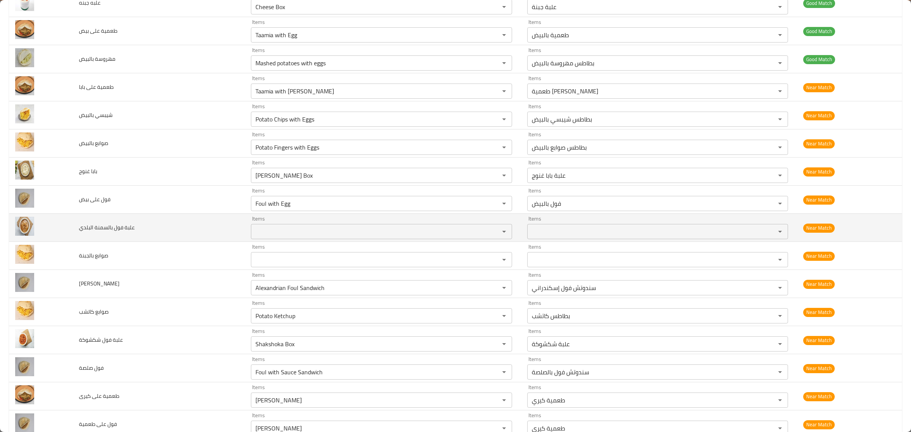
click at [109, 229] on span "علبة فول بالسمنة البلدي" at bounding box center [107, 227] width 56 height 10
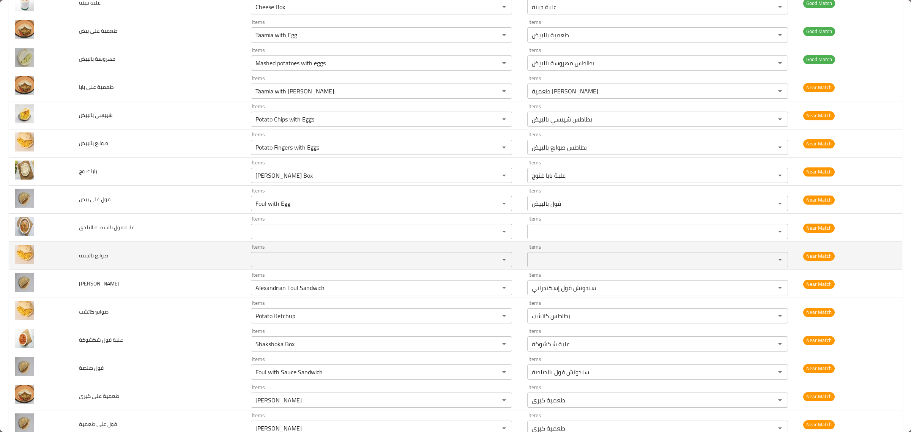
click at [89, 268] on td "صوابع بالجبنة" at bounding box center [159, 256] width 172 height 28
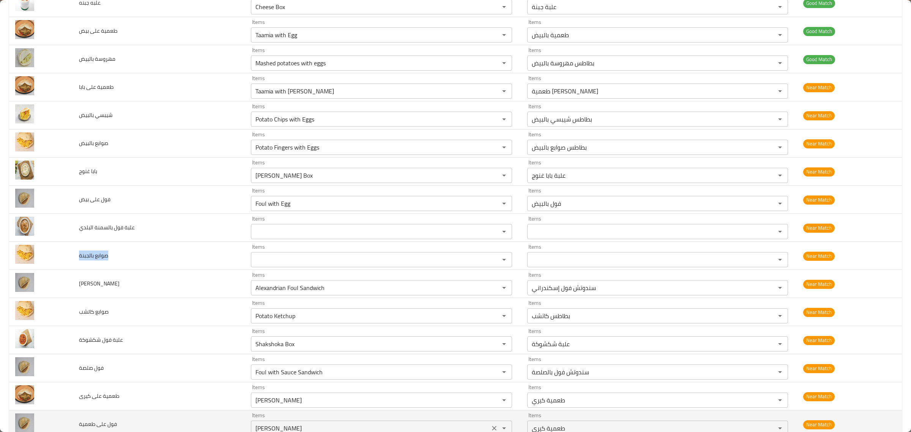
copy span "صوابع بالجبنة"
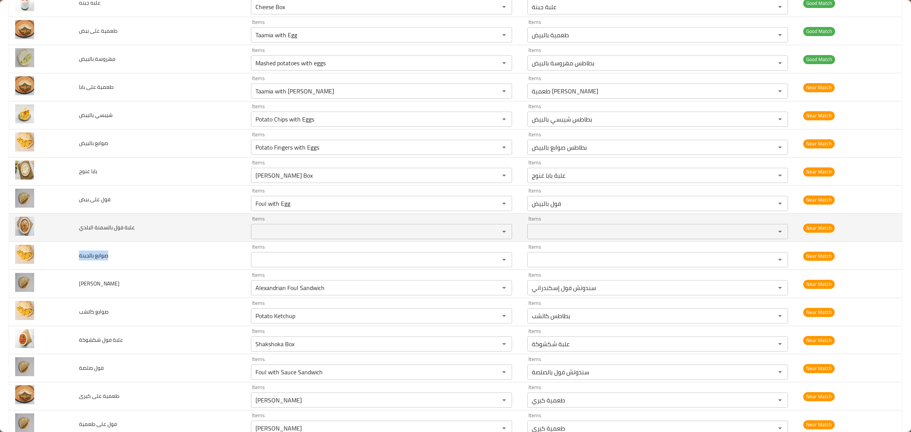
click at [108, 232] on span "علبة فول بالسمنة البلدي" at bounding box center [107, 227] width 56 height 10
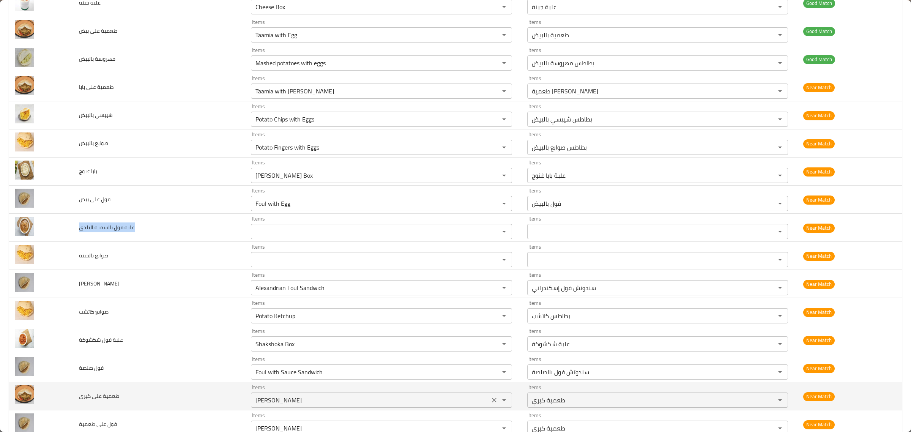
copy span "علبة فول بالسمنة البلدي"
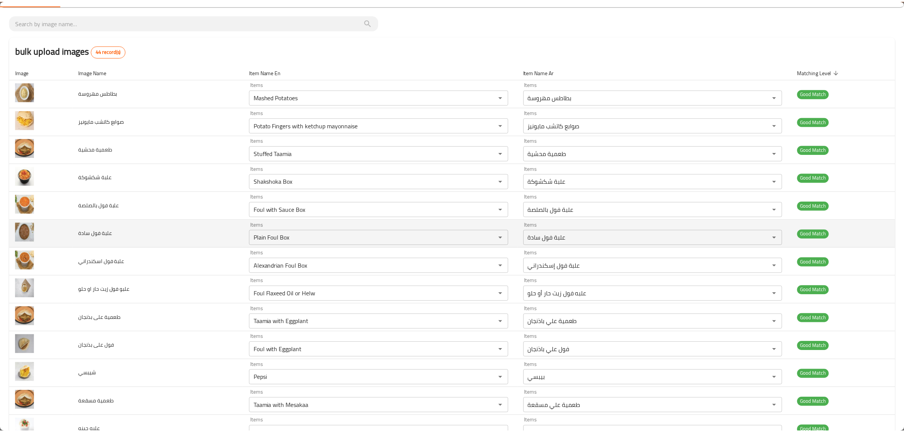
scroll to position [0, 0]
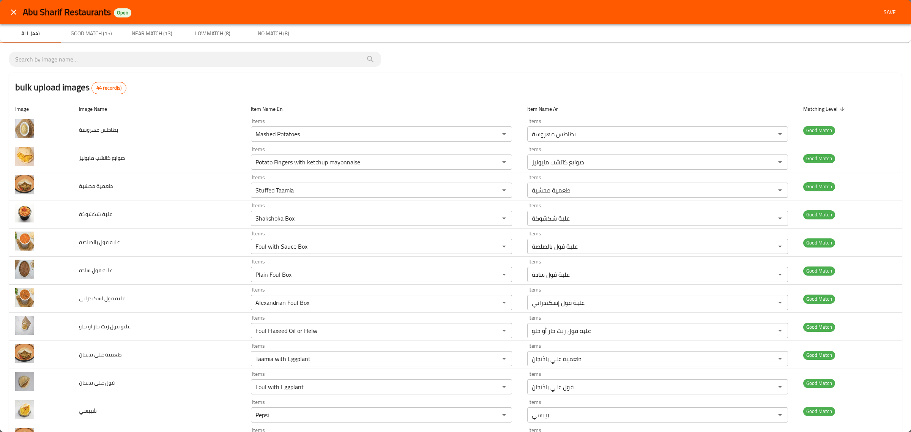
click at [421, 84] on div "bulk upload images 44 record(s)" at bounding box center [455, 87] width 893 height 29
click at [898, 7] on div "Abu Sharif Restaurants Open Save" at bounding box center [455, 12] width 911 height 24
click at [892, 9] on button "Save" at bounding box center [890, 12] width 24 height 14
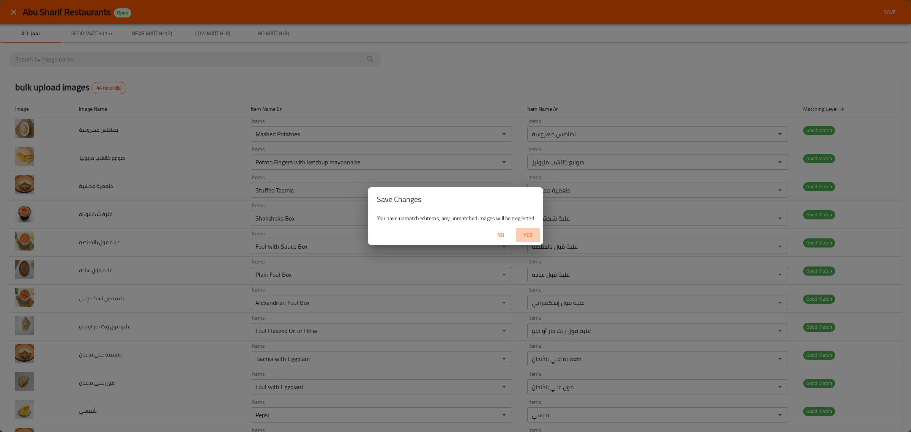
click at [528, 240] on span "Yes" at bounding box center [528, 234] width 18 height 9
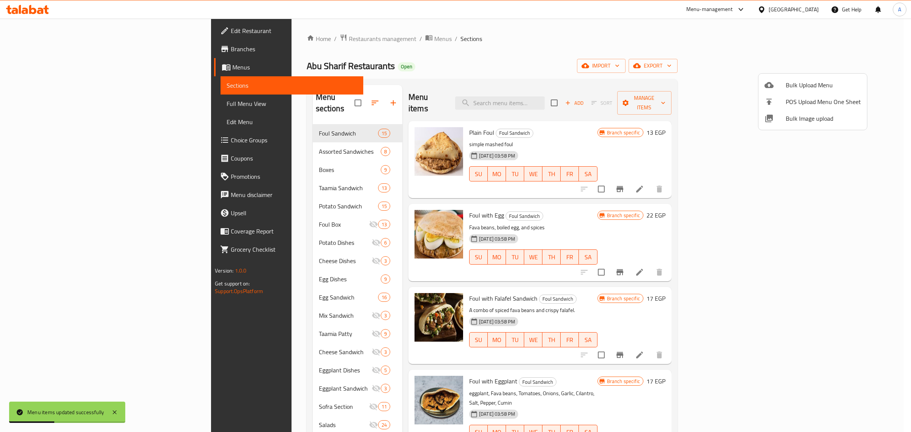
click at [533, 70] on div at bounding box center [455, 216] width 911 height 432
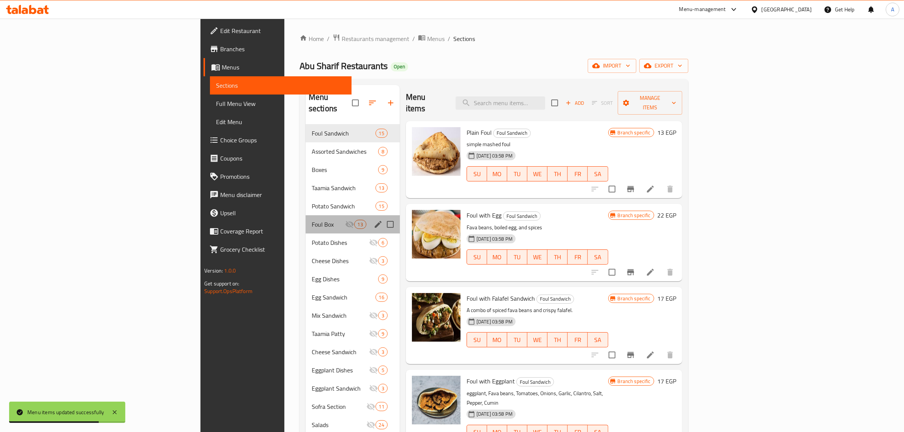
click at [306, 215] on div "Foul Box 13" at bounding box center [353, 224] width 94 height 18
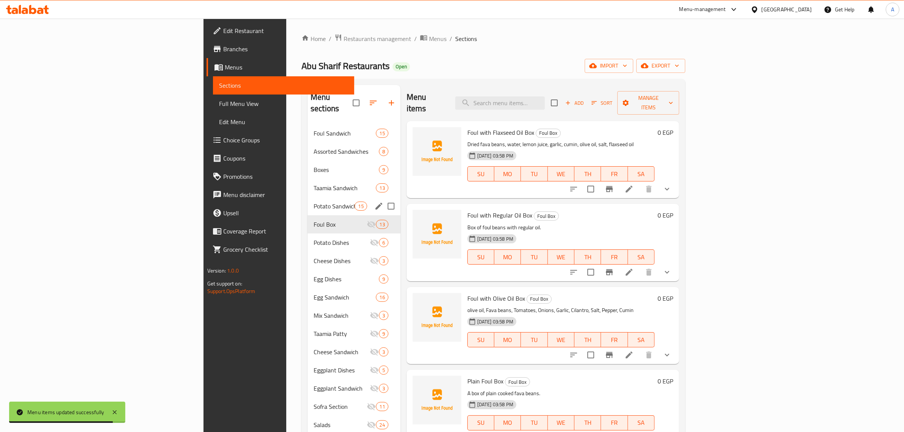
click at [314, 202] on span "Potato Sandwich" at bounding box center [334, 206] width 41 height 9
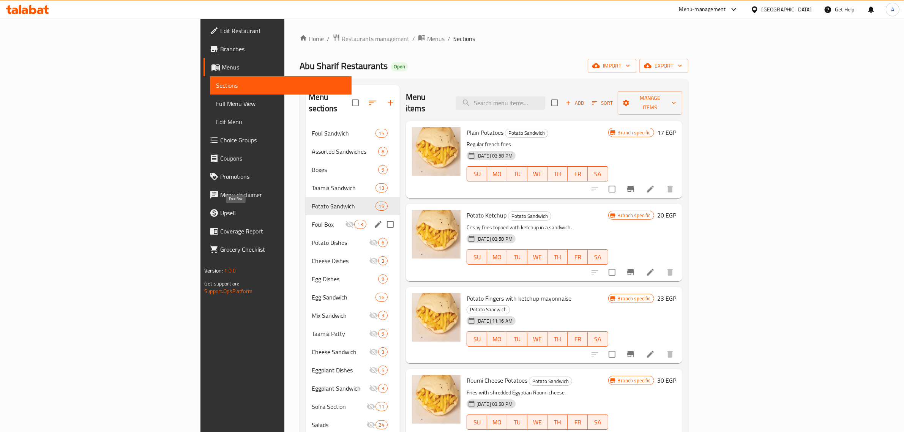
click at [312, 220] on span "Foul Box" at bounding box center [328, 224] width 33 height 9
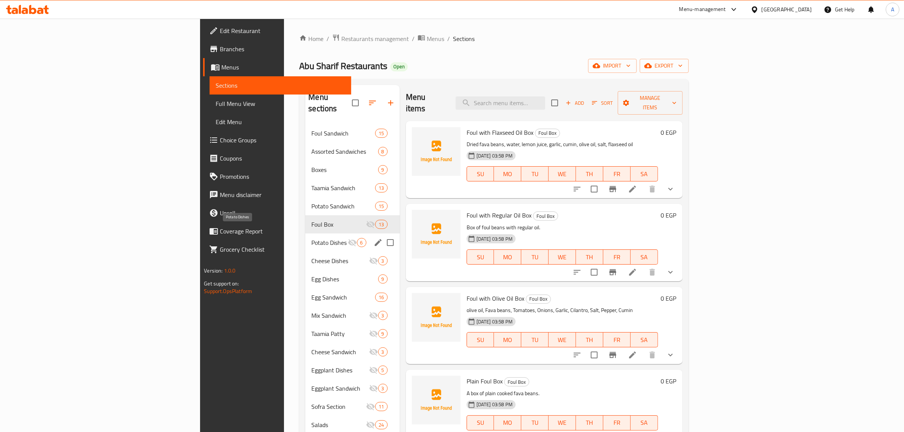
click at [311, 238] on span "Potato Dishes" at bounding box center [329, 242] width 36 height 9
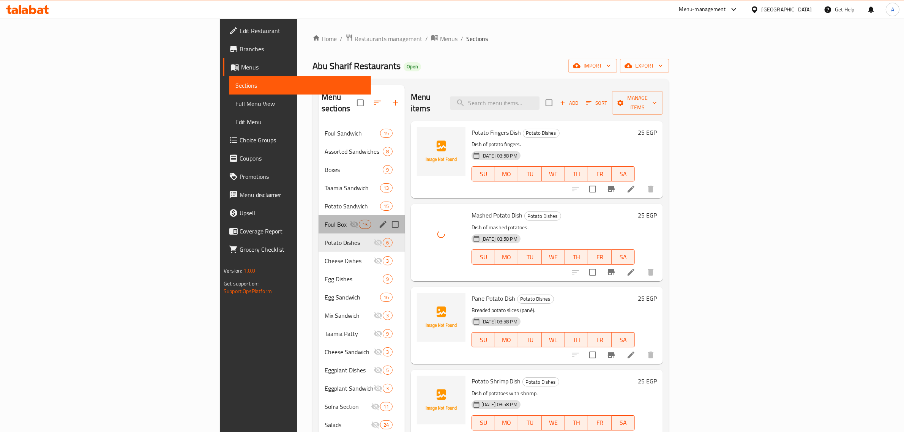
click at [318, 218] on div "Foul Box 13" at bounding box center [361, 224] width 86 height 18
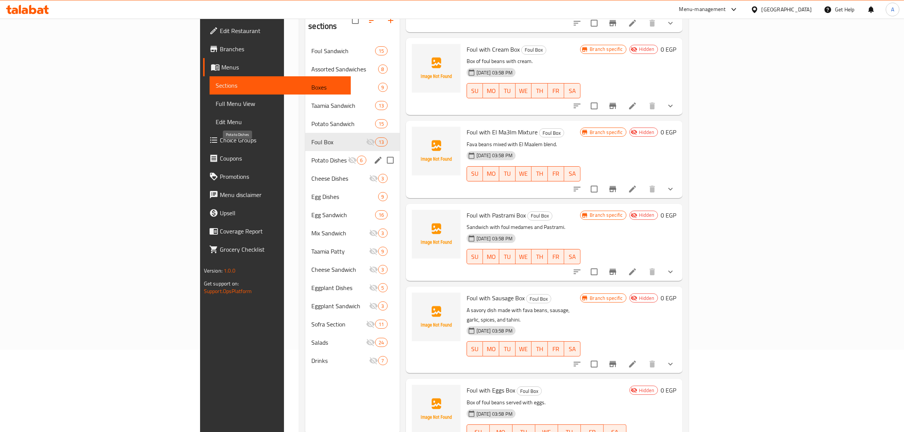
scroll to position [59, 0]
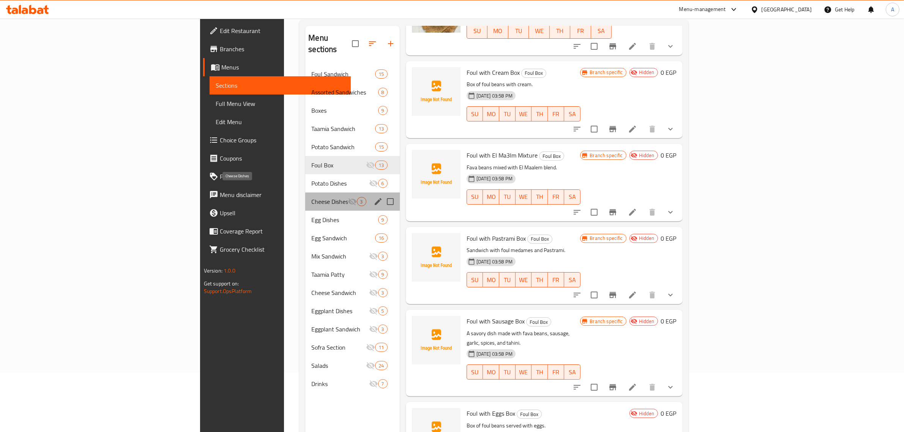
click at [311, 197] on span "Cheese Dishes" at bounding box center [329, 201] width 36 height 9
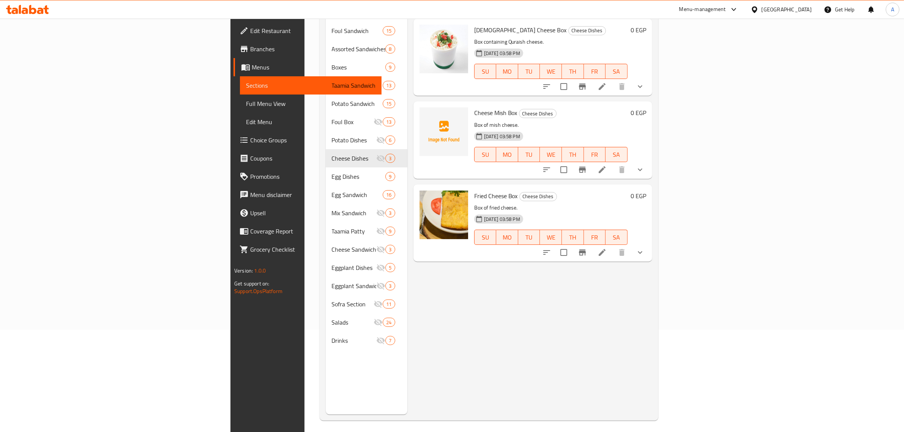
scroll to position [107, 0]
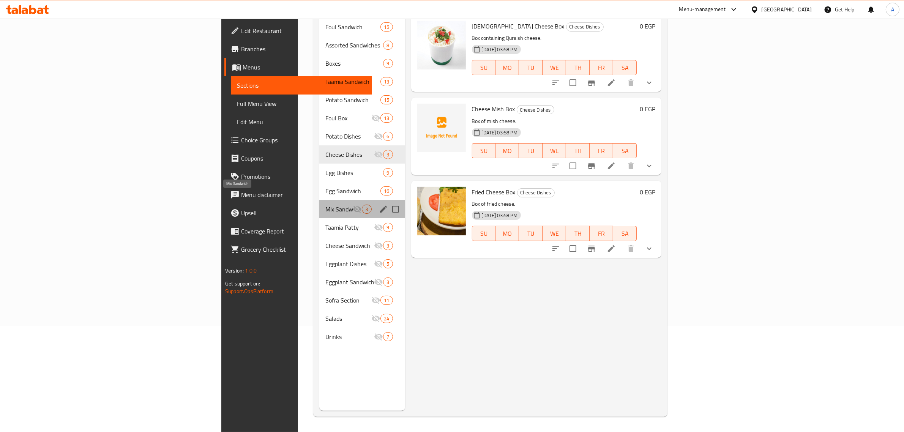
click at [325, 205] on span "Mix Sandwich" at bounding box center [338, 209] width 27 height 9
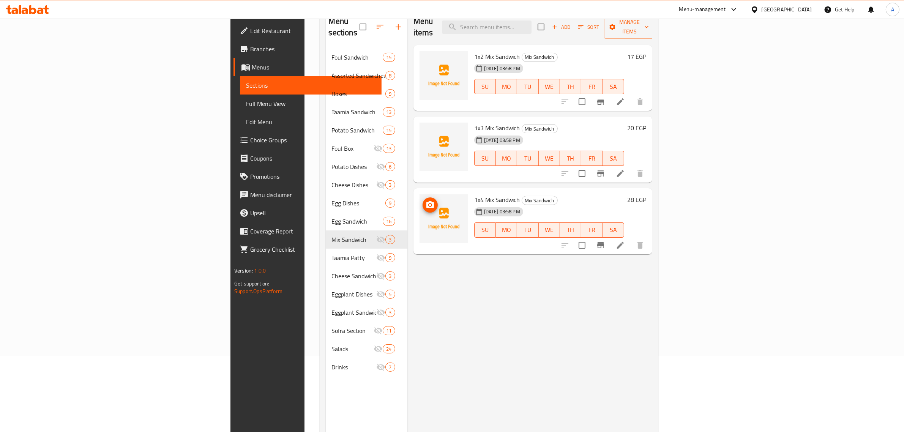
scroll to position [59, 0]
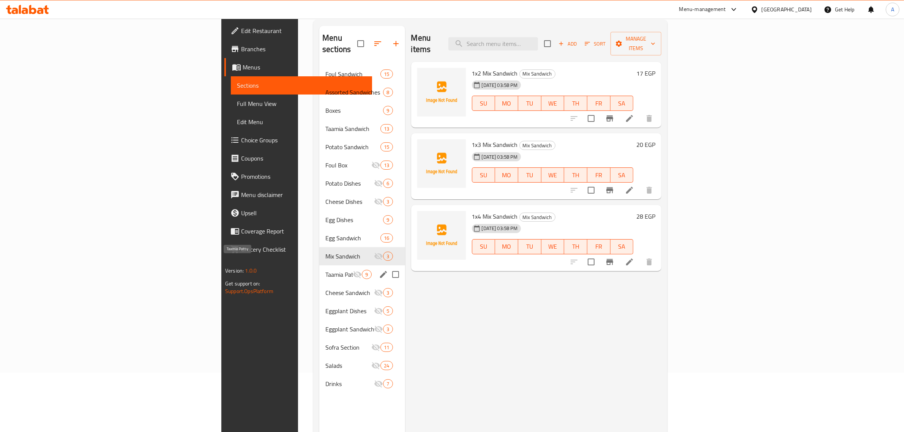
click at [325, 270] on span "Taamia Patty" at bounding box center [338, 274] width 27 height 9
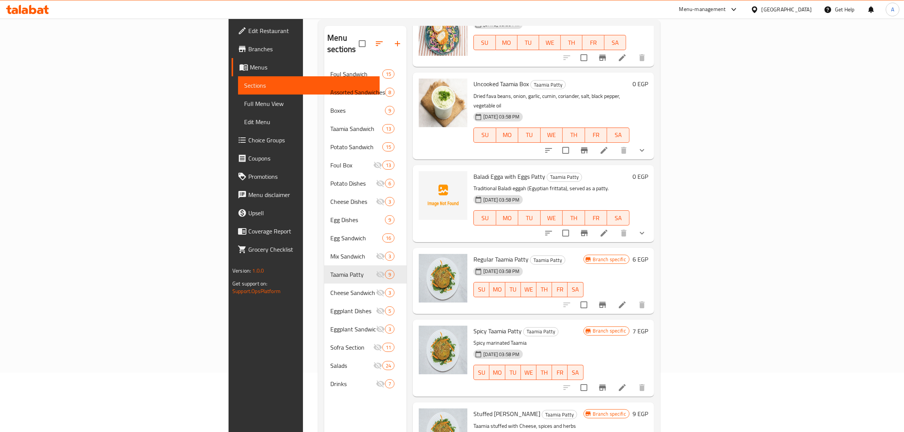
scroll to position [107, 0]
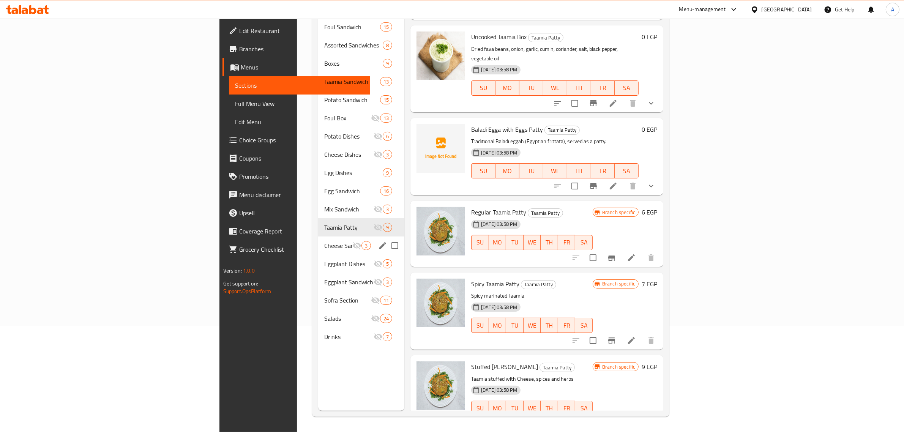
click at [318, 236] on div "Cheese Sandwich 3" at bounding box center [361, 245] width 86 height 18
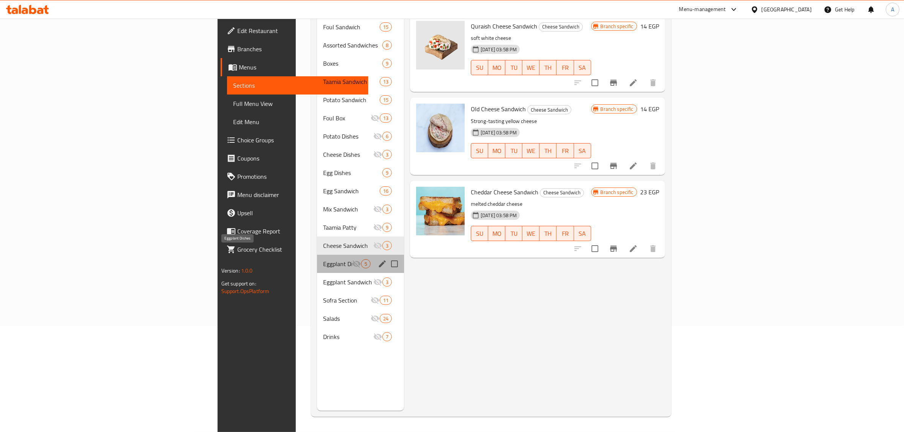
click at [323, 259] on span "Eggplant Dishes" at bounding box center [337, 263] width 29 height 9
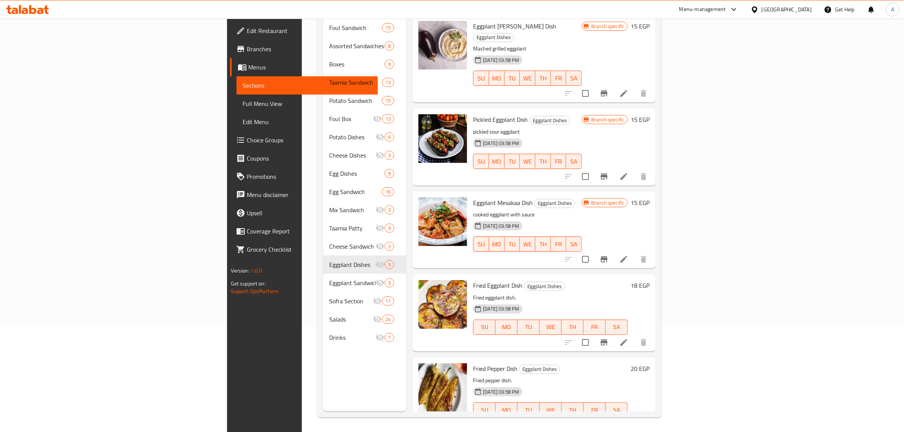
scroll to position [107, 0]
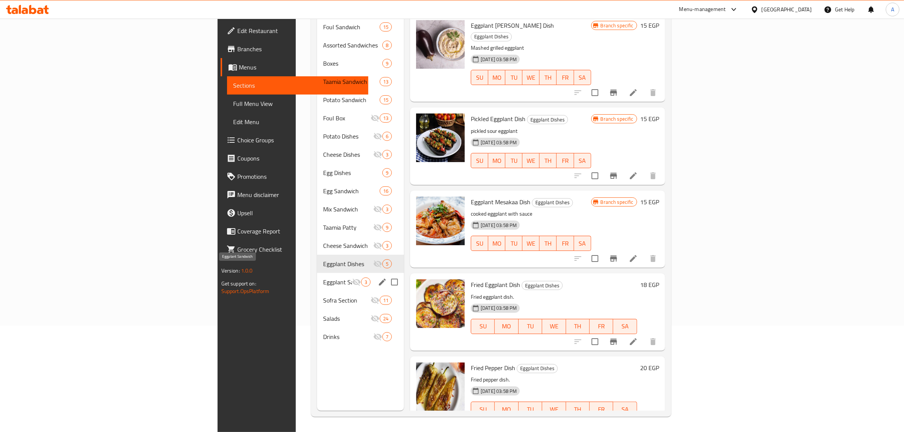
click at [323, 277] on span "Eggplant Sandwich" at bounding box center [337, 281] width 29 height 9
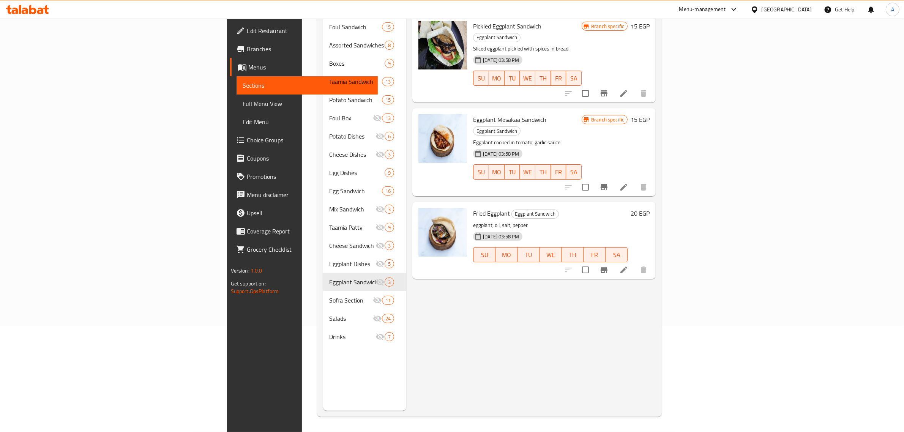
scroll to position [59, 0]
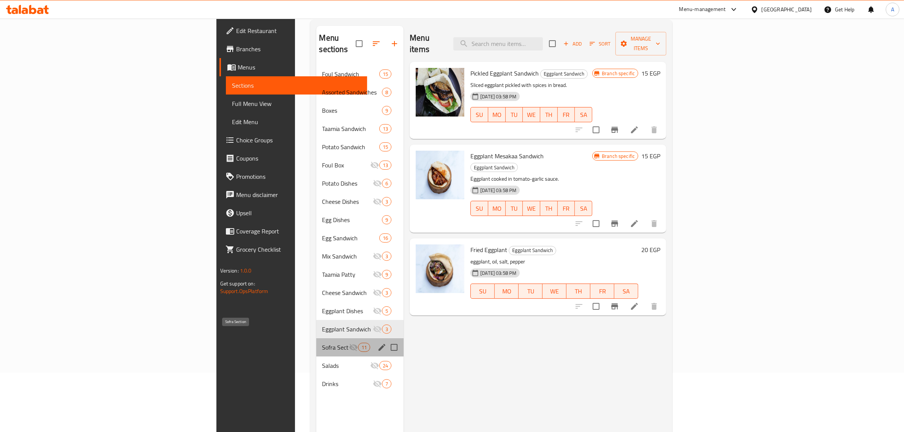
click at [322, 343] on span "Sofra Section" at bounding box center [335, 347] width 27 height 9
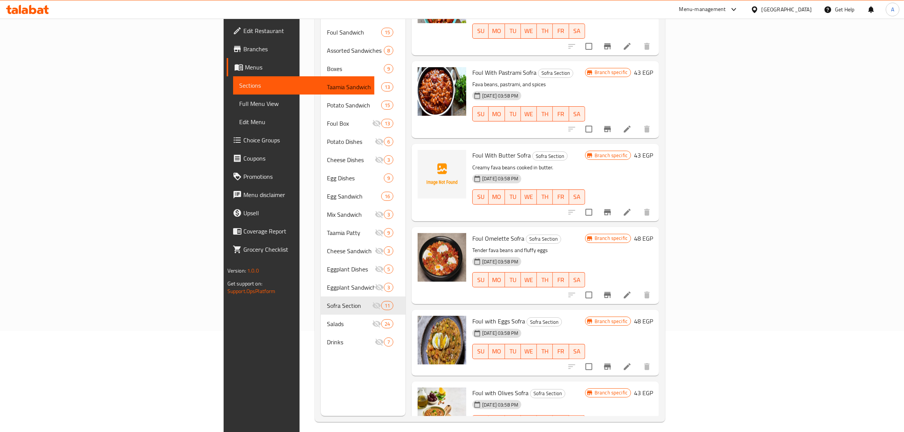
scroll to position [107, 0]
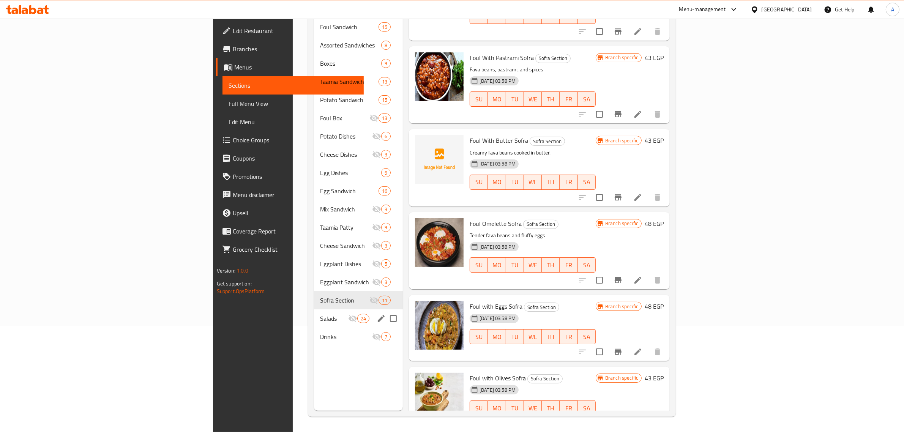
click at [314, 312] on div "Salads 24" at bounding box center [358, 318] width 89 height 18
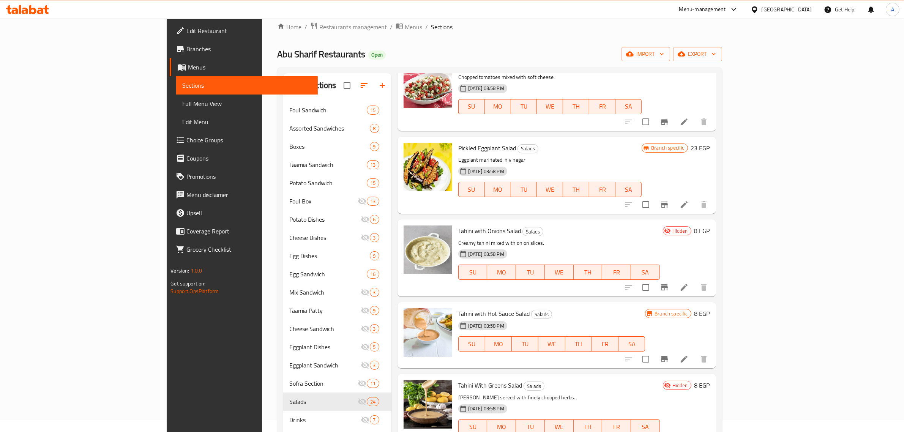
scroll to position [1530, 0]
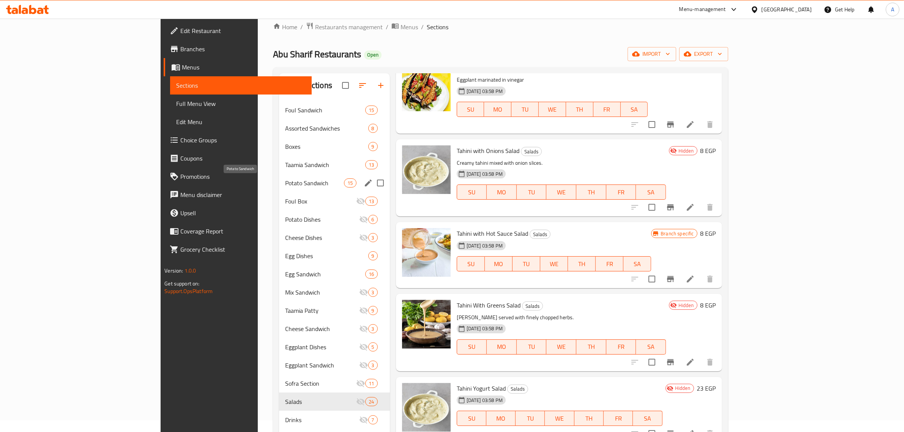
click at [285, 181] on span "Potato Sandwich" at bounding box center [314, 182] width 59 height 9
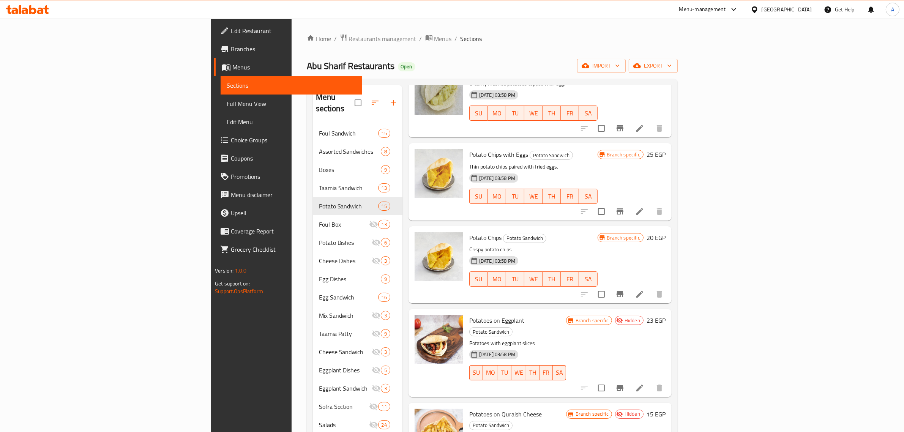
click at [678, 52] on div "Home / Restaurants management / Menus / Sections Abu Sharif Restaurants Open im…" at bounding box center [492, 278] width 371 height 489
click at [618, 62] on div "Abu Sharif Restaurants Open import export" at bounding box center [492, 66] width 371 height 14
click at [678, 66] on button "export" at bounding box center [653, 66] width 49 height 14
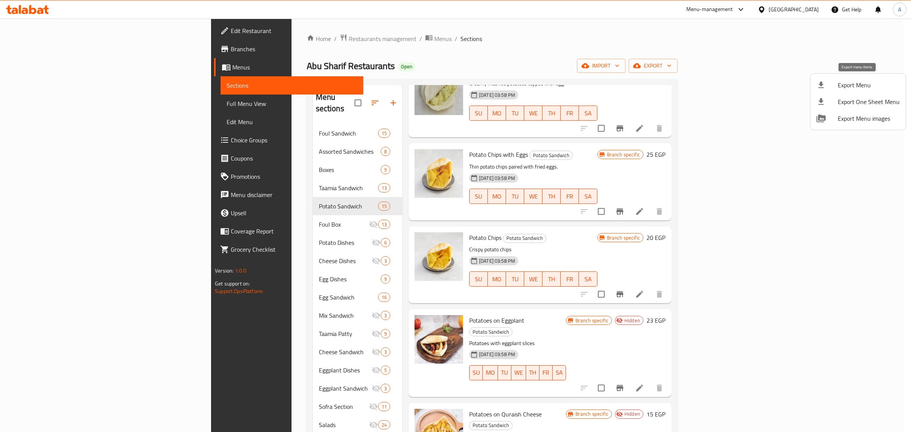
click at [856, 88] on span "Export Menu" at bounding box center [869, 84] width 62 height 9
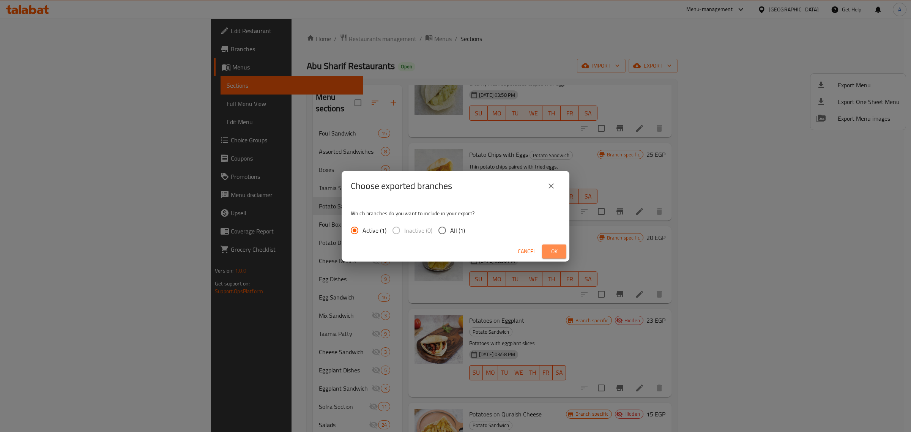
click at [563, 255] on button "Ok" at bounding box center [554, 251] width 24 height 14
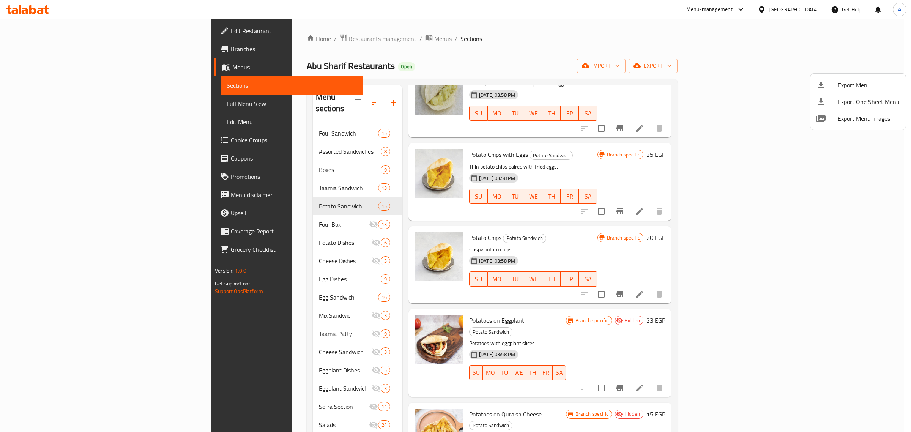
click at [895, 11] on div at bounding box center [455, 216] width 911 height 432
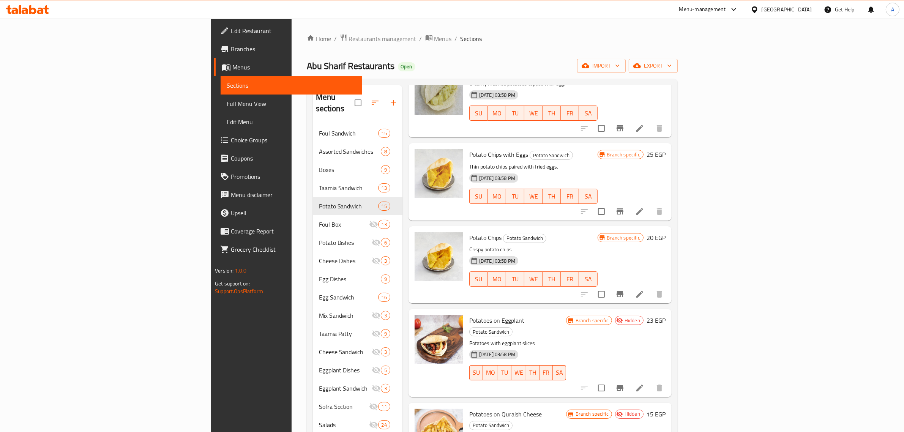
click at [895, 11] on div "A" at bounding box center [893, 10] width 14 height 14
click at [211, 368] on div "Edit Restaurant Branches Menus Sections Full Menu View Edit Menu Choice Groups …" at bounding box center [286, 235] width 151 height 432
